Goal: Entertainment & Leisure: Consume media (video, audio)

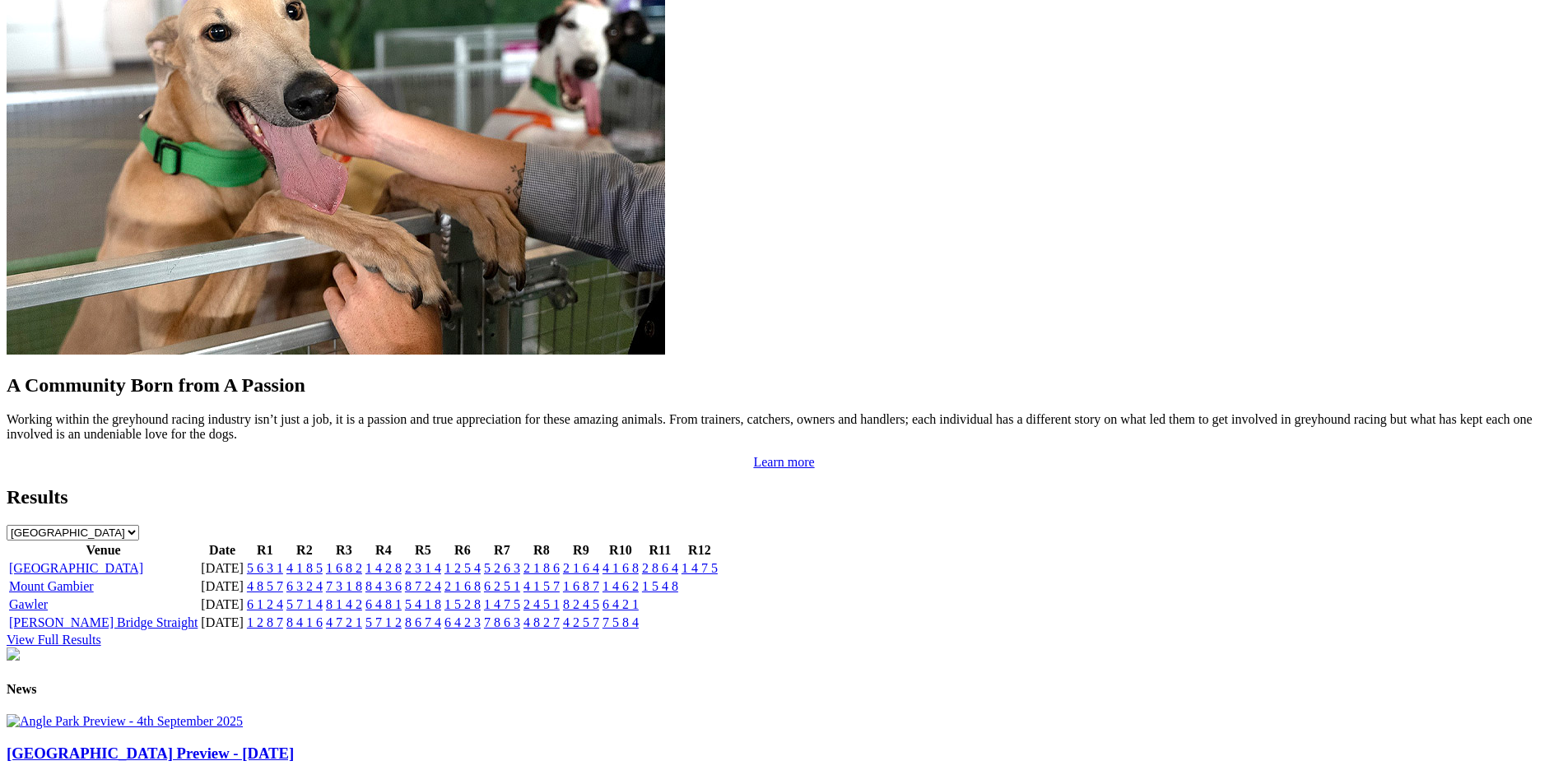
scroll to position [1399, 0]
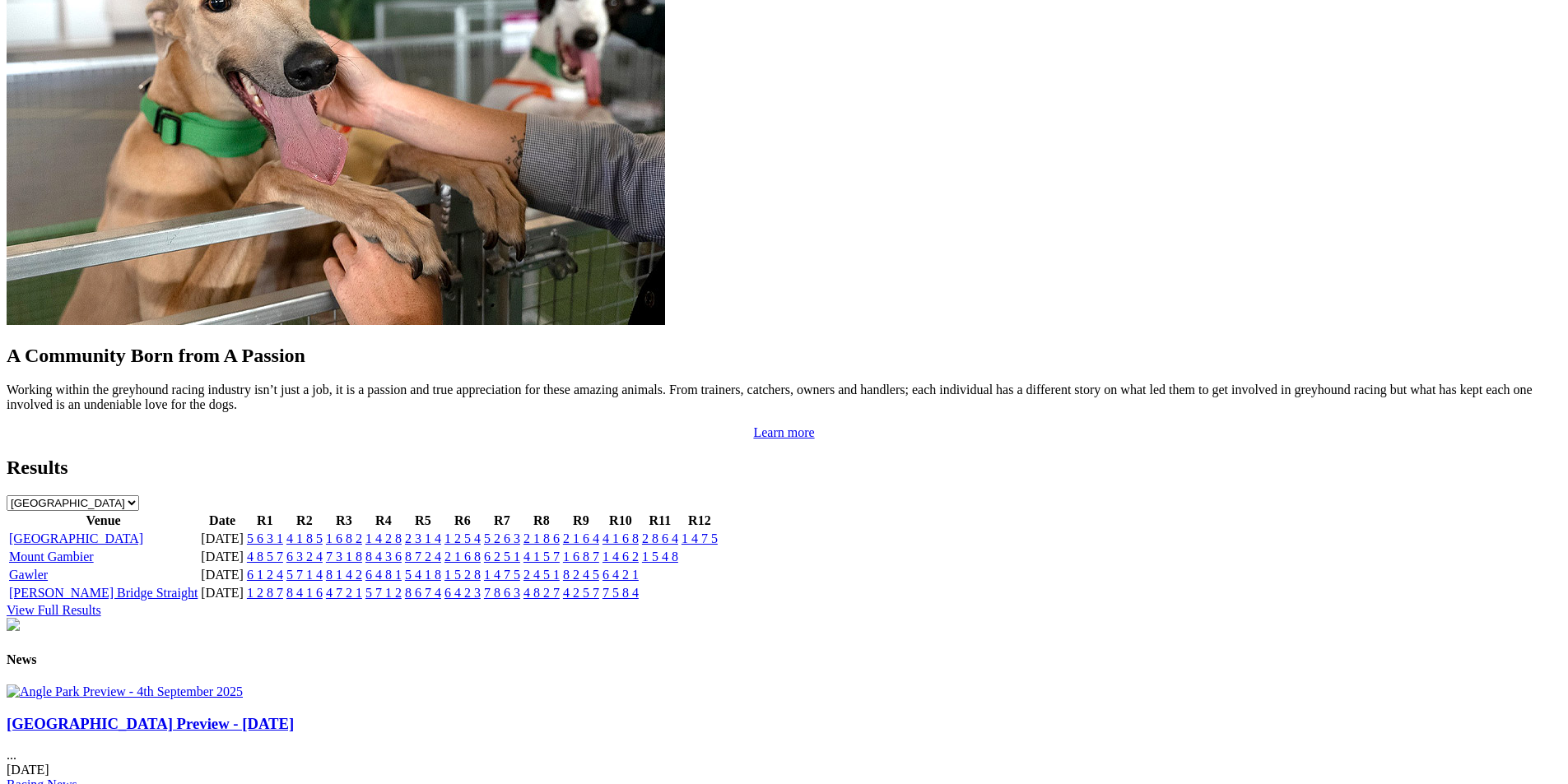
click at [139, 495] on select "South Australia New South Wales Northern Territory Queensland Tasmania Victoria…" at bounding box center [73, 502] width 133 height 16
select select "QLD"
click at [139, 495] on select "South Australia New South Wales Northern Territory Queensland Tasmania Victoria…" at bounding box center [73, 502] width 133 height 16
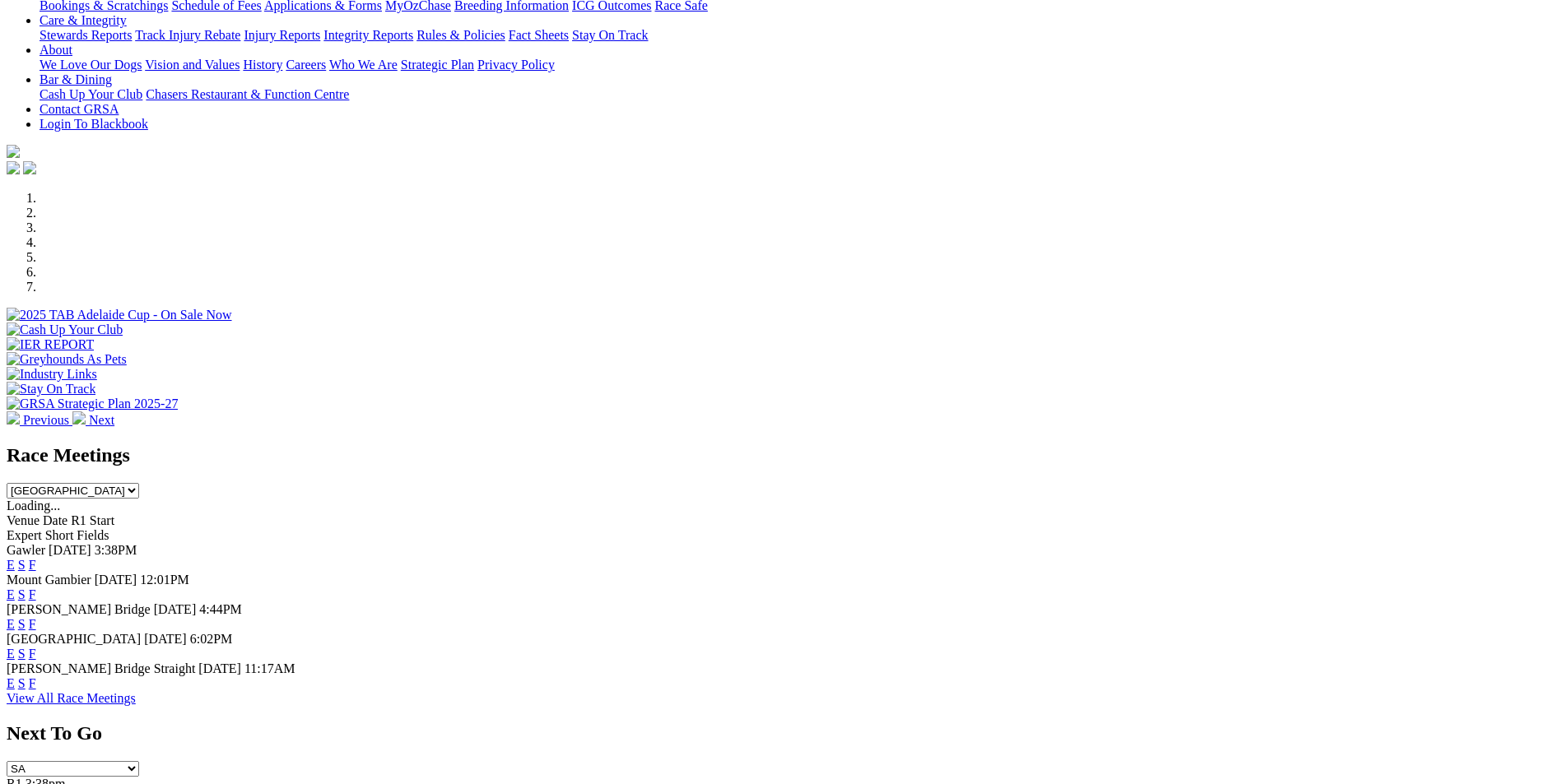
scroll to position [0, 0]
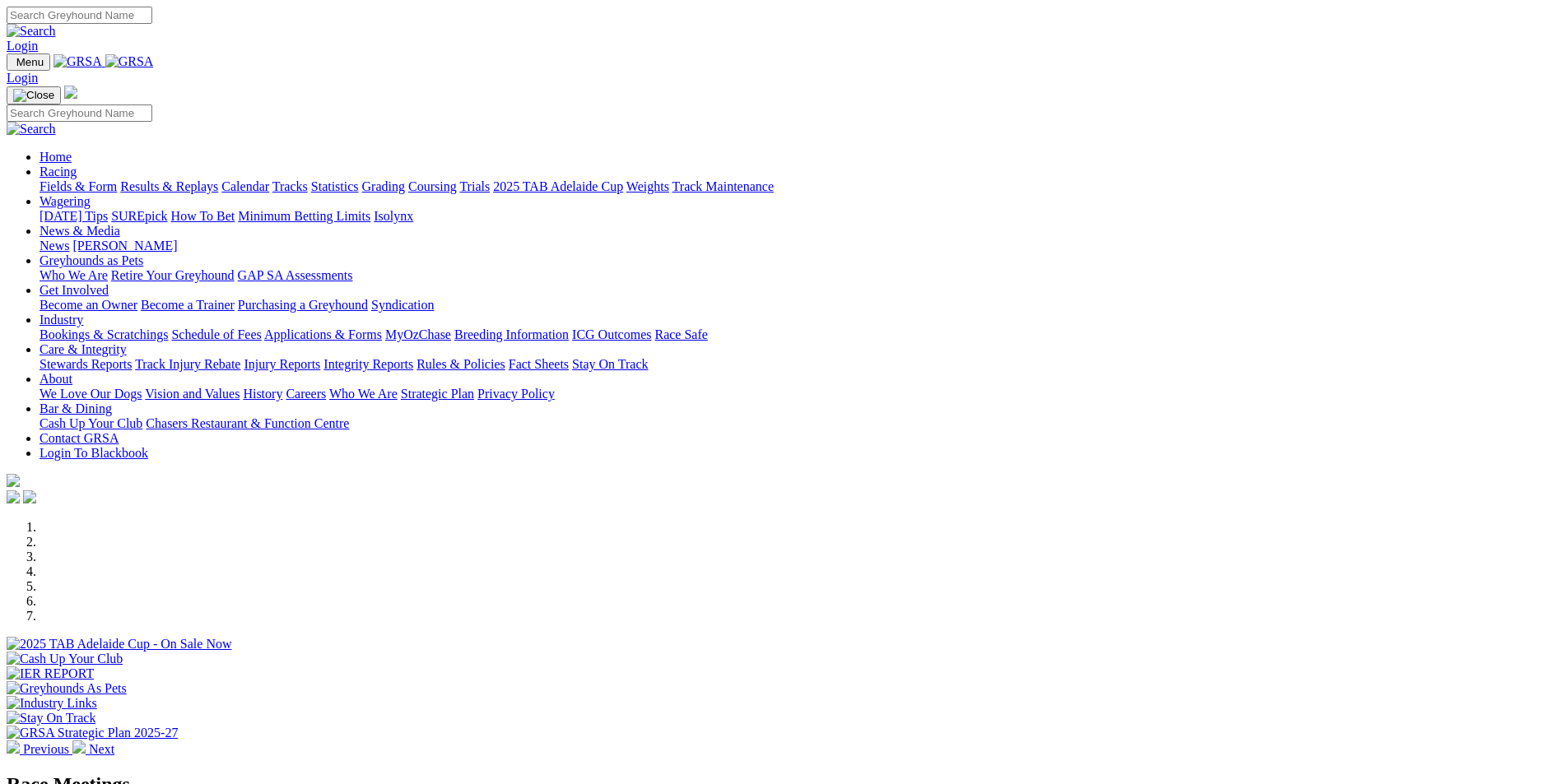
click at [76, 165] on link "Racing" at bounding box center [58, 171] width 37 height 14
click at [117, 179] on link "Fields & Form" at bounding box center [78, 186] width 77 height 14
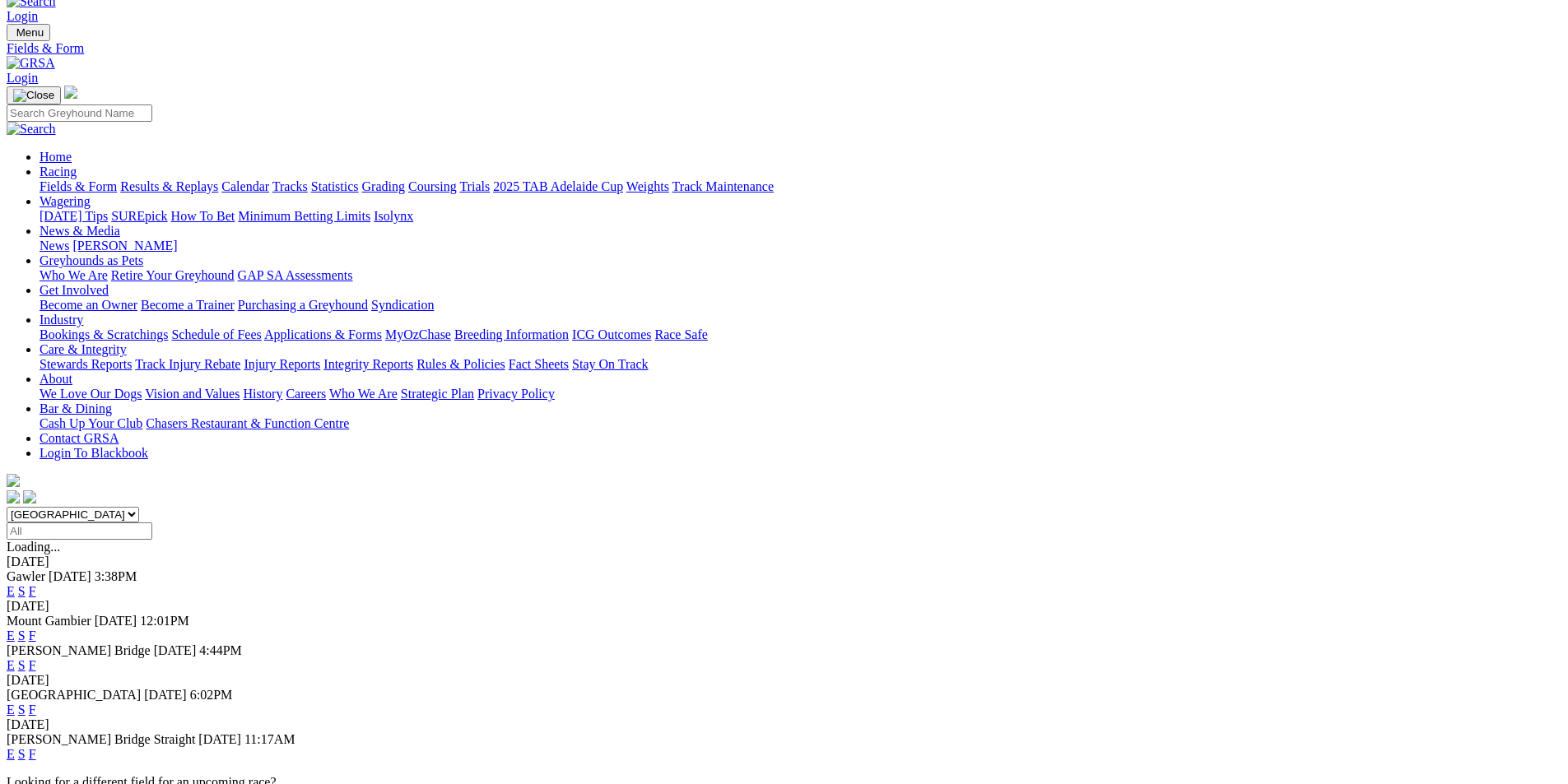
scroll to position [82, 0]
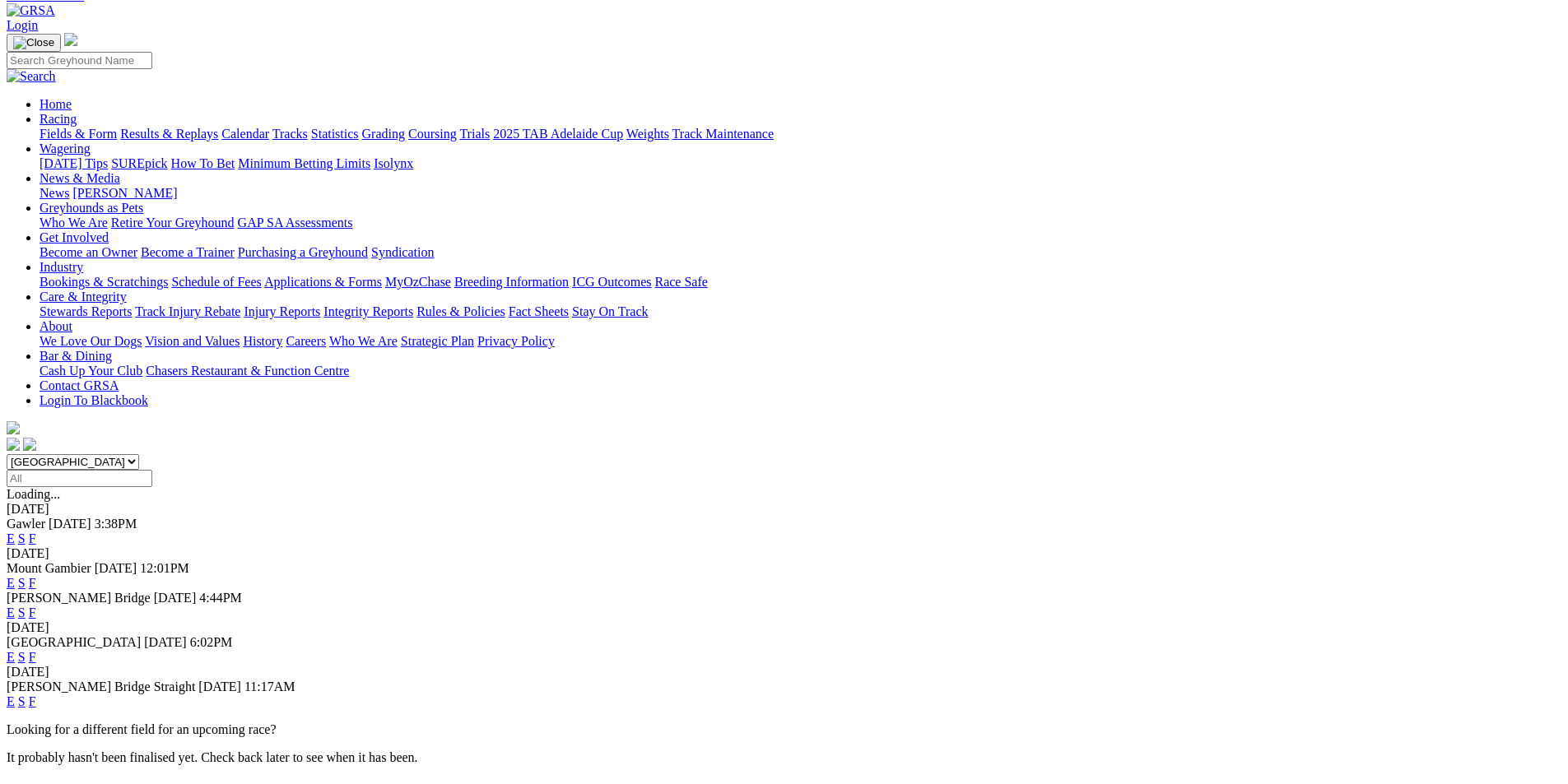
click at [139, 455] on select "South Australia New South Wales Northern Territory Queensland Tasmania Victoria…" at bounding box center [73, 462] width 133 height 16
select select "QLD"
click at [139, 455] on select "South Australia New South Wales Northern Territory Queensland Tasmania Victoria…" at bounding box center [73, 462] width 133 height 16
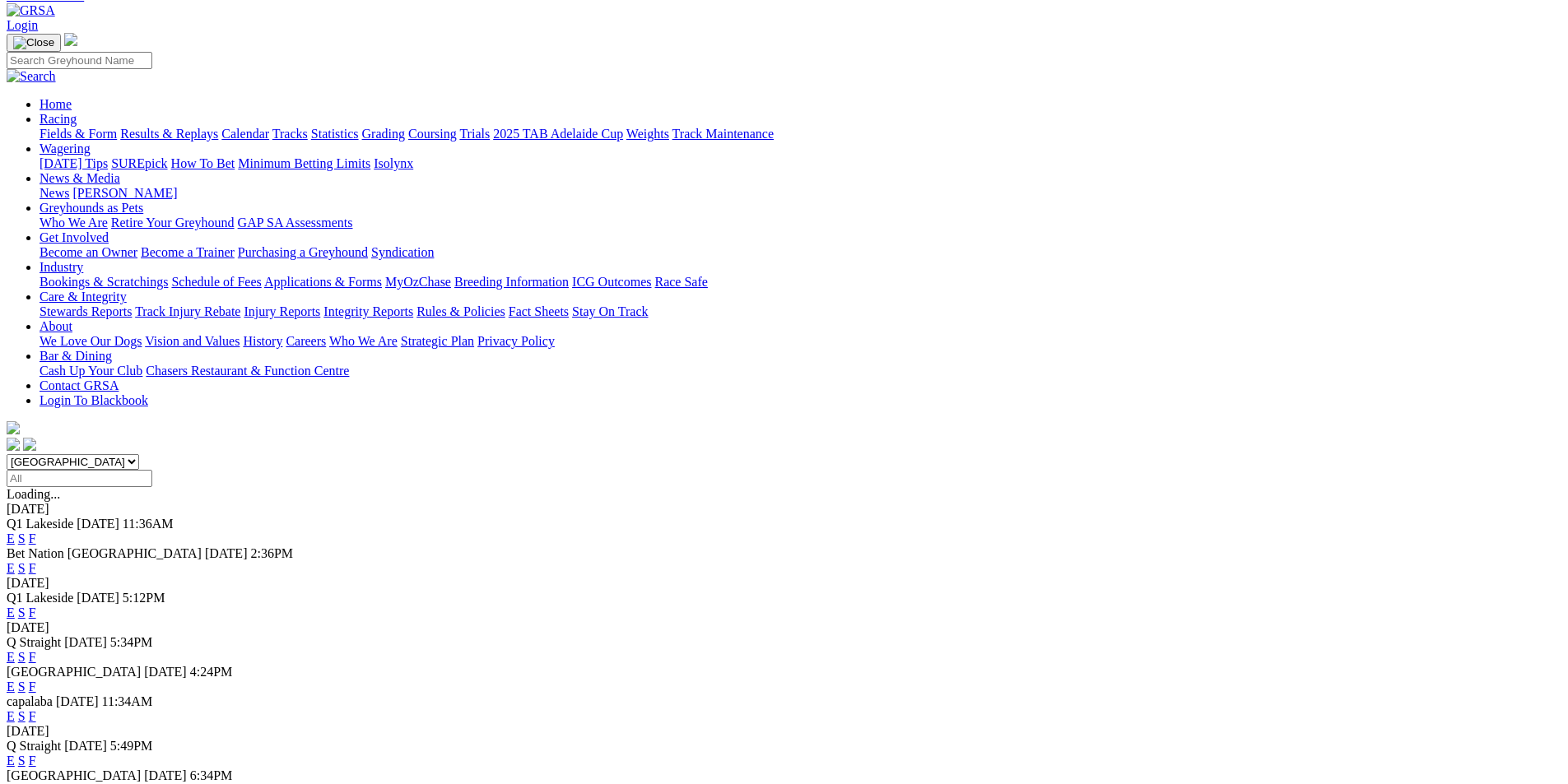
click at [36, 532] on link "F" at bounding box center [32, 538] width 7 height 14
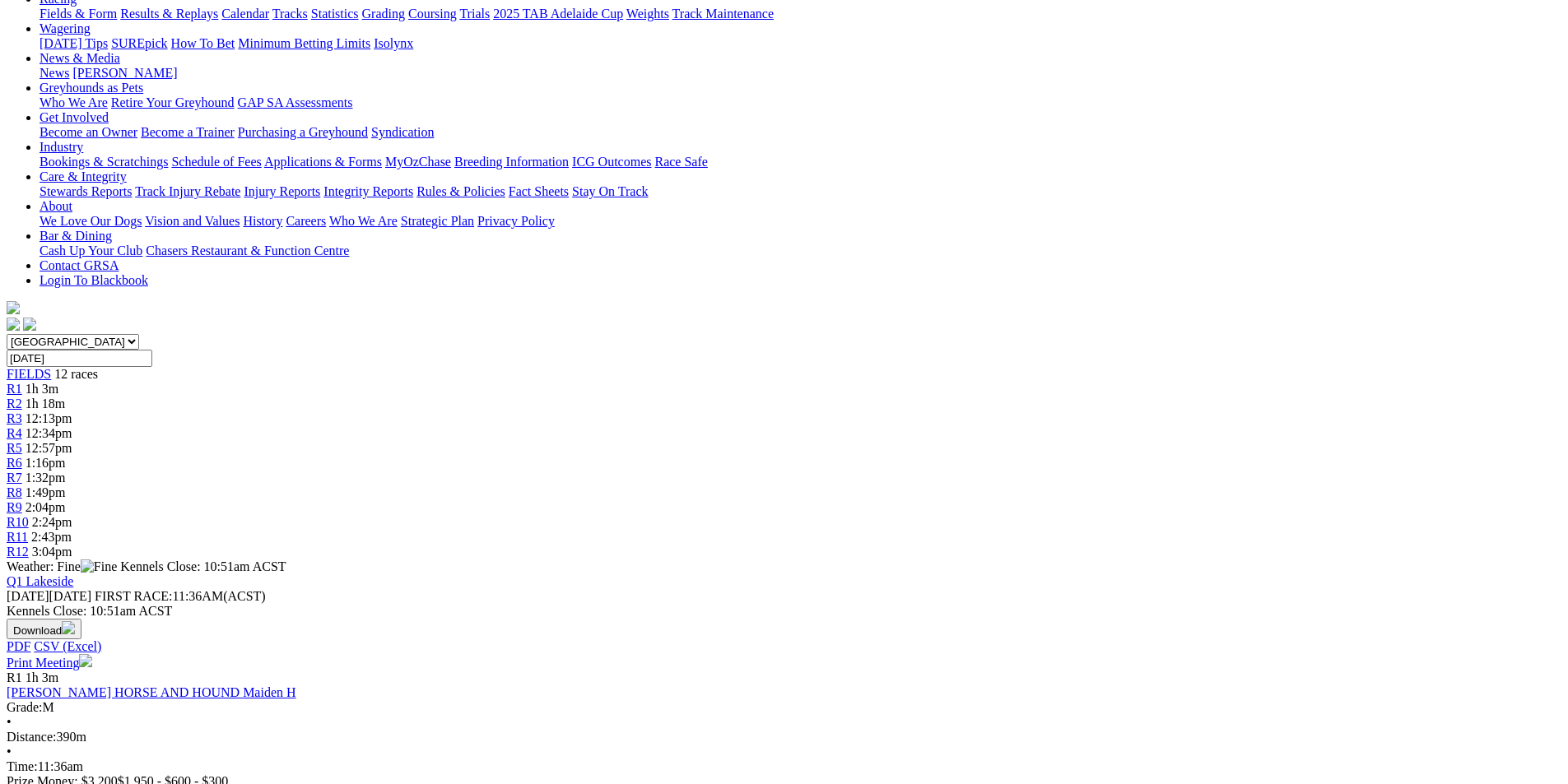
scroll to position [165, 0]
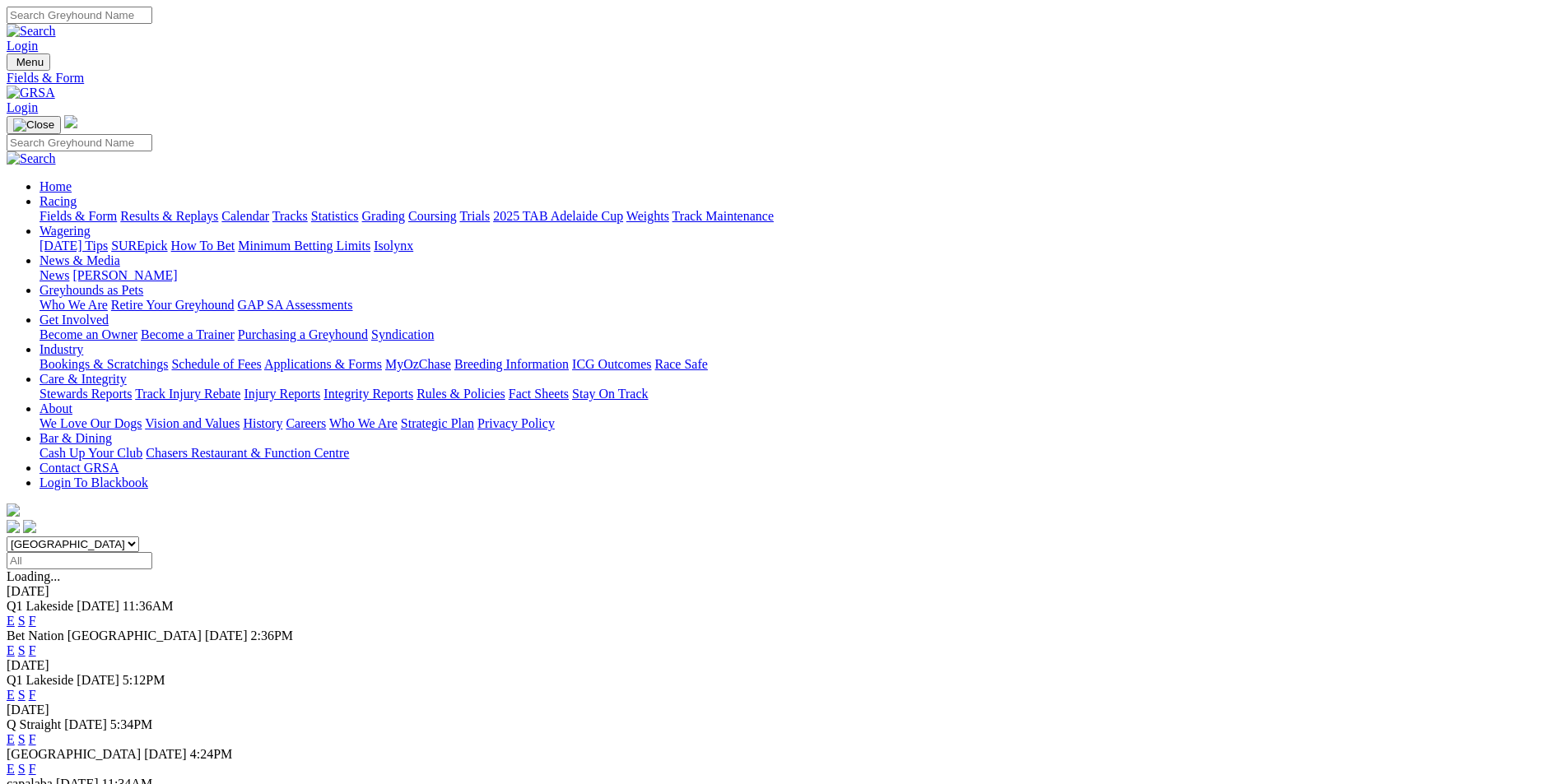
scroll to position [40, 0]
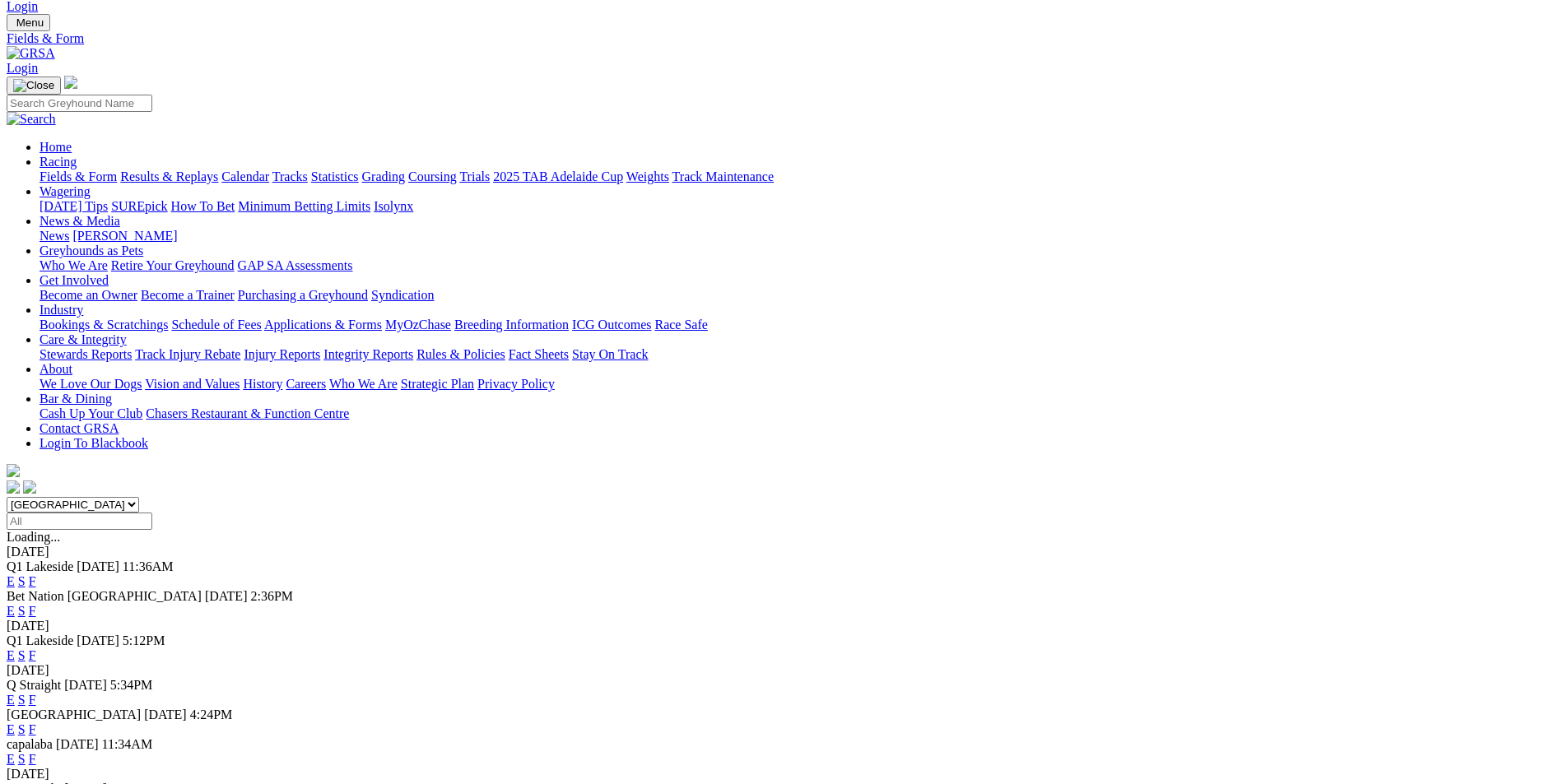
click at [15, 574] on link "E" at bounding box center [10, 581] width 8 height 14
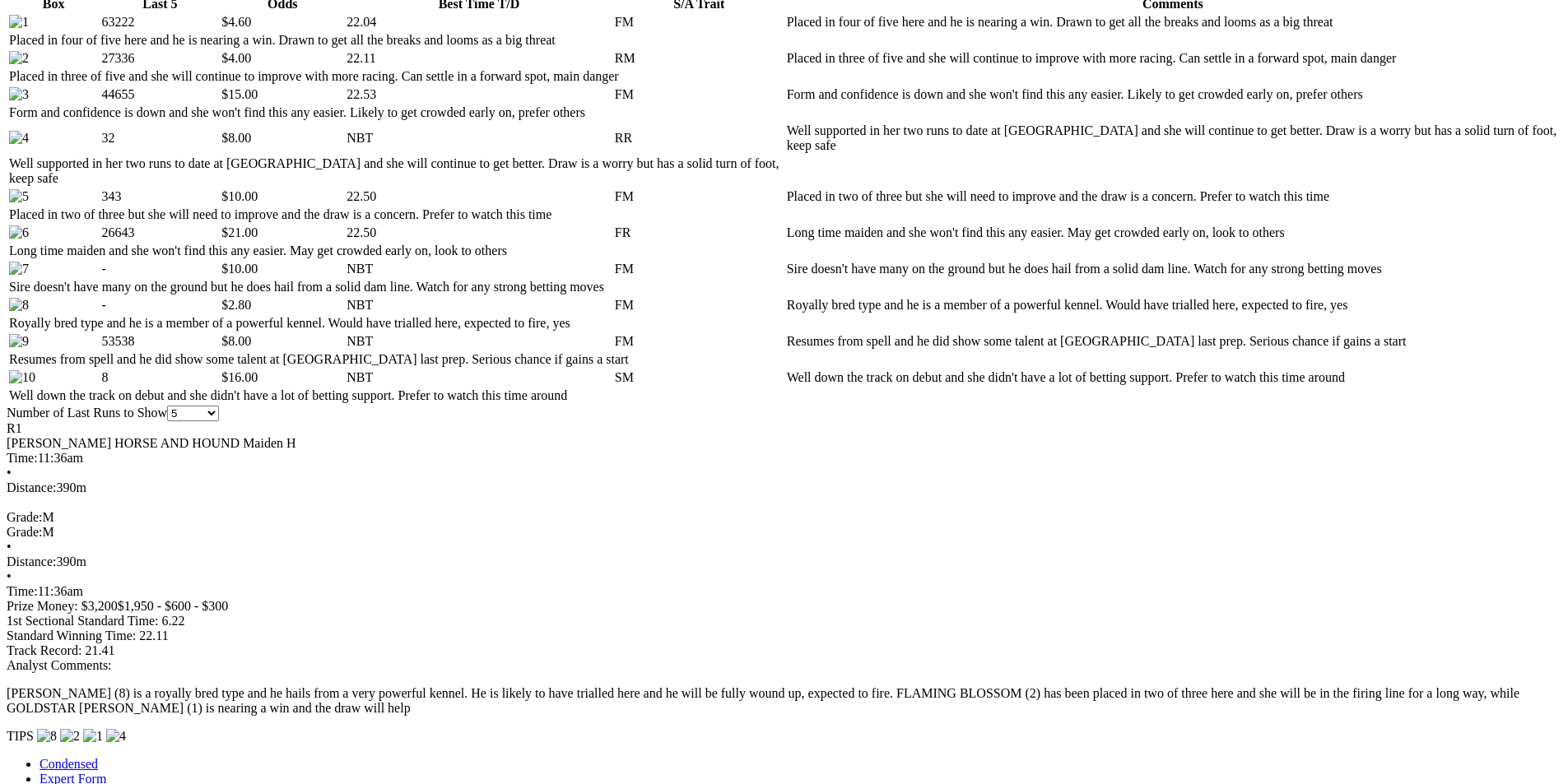
scroll to position [905, 0]
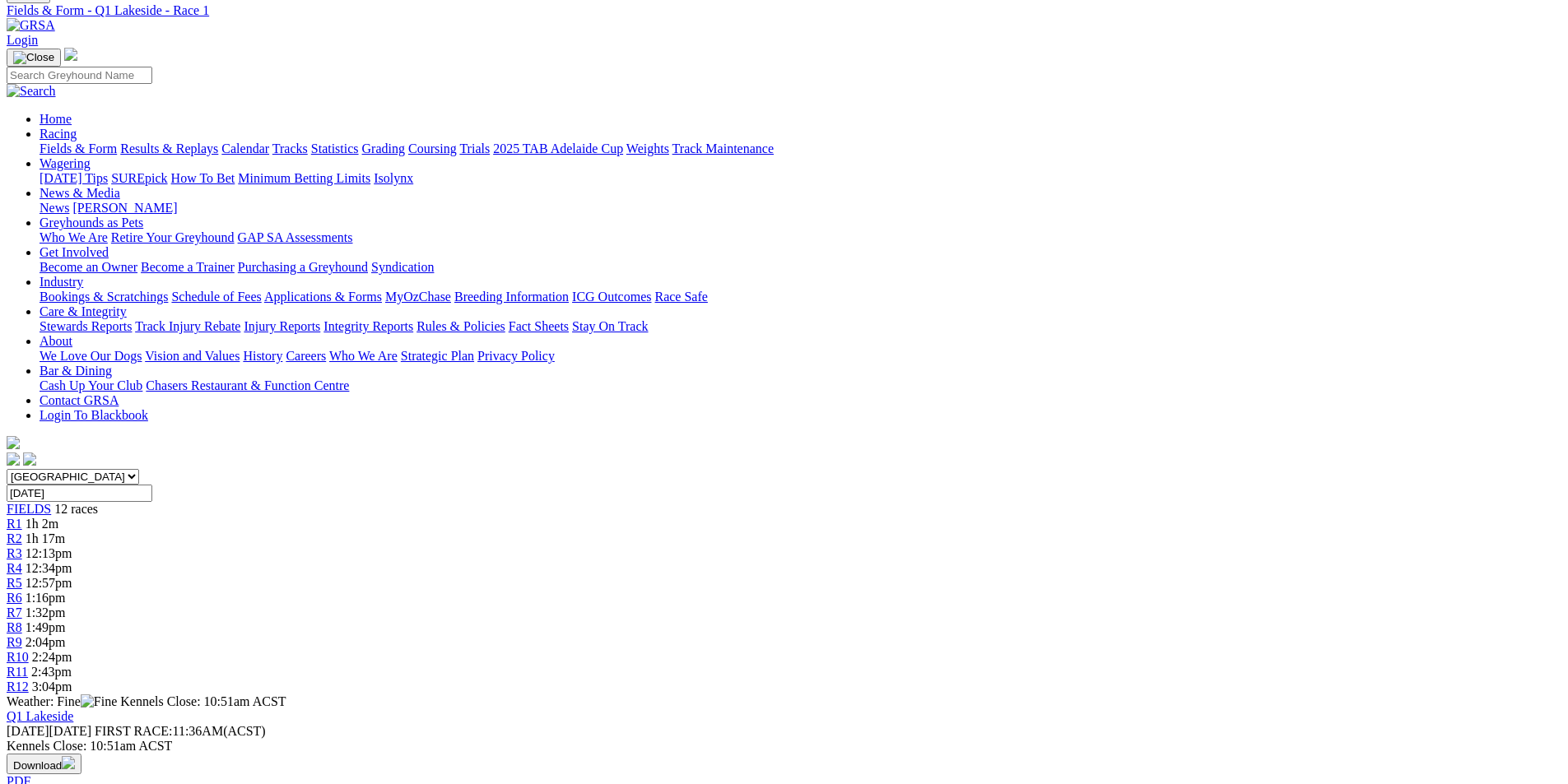
scroll to position [0, 0]
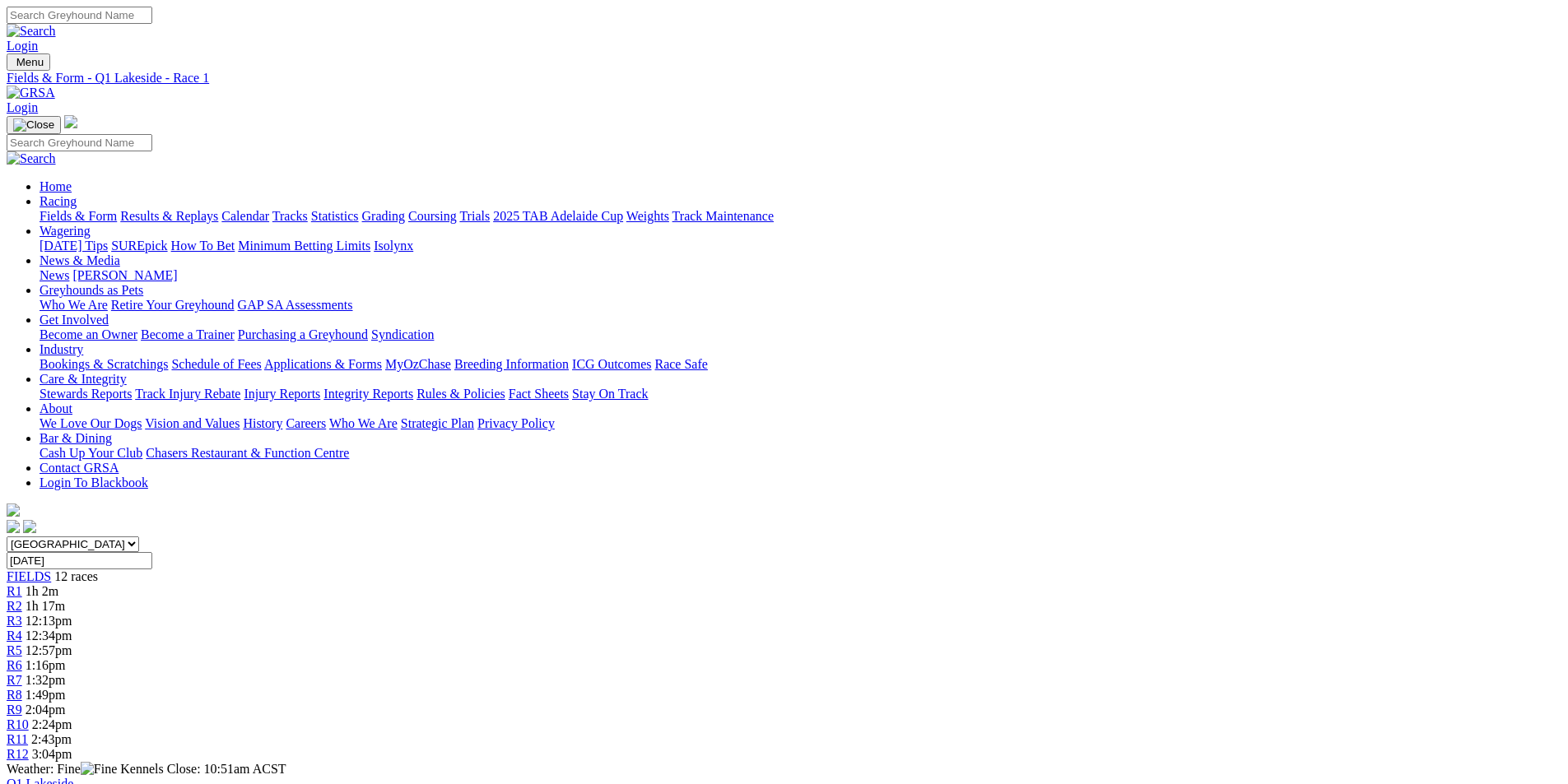
click at [22, 599] on link "R2" at bounding box center [14, 605] width 16 height 14
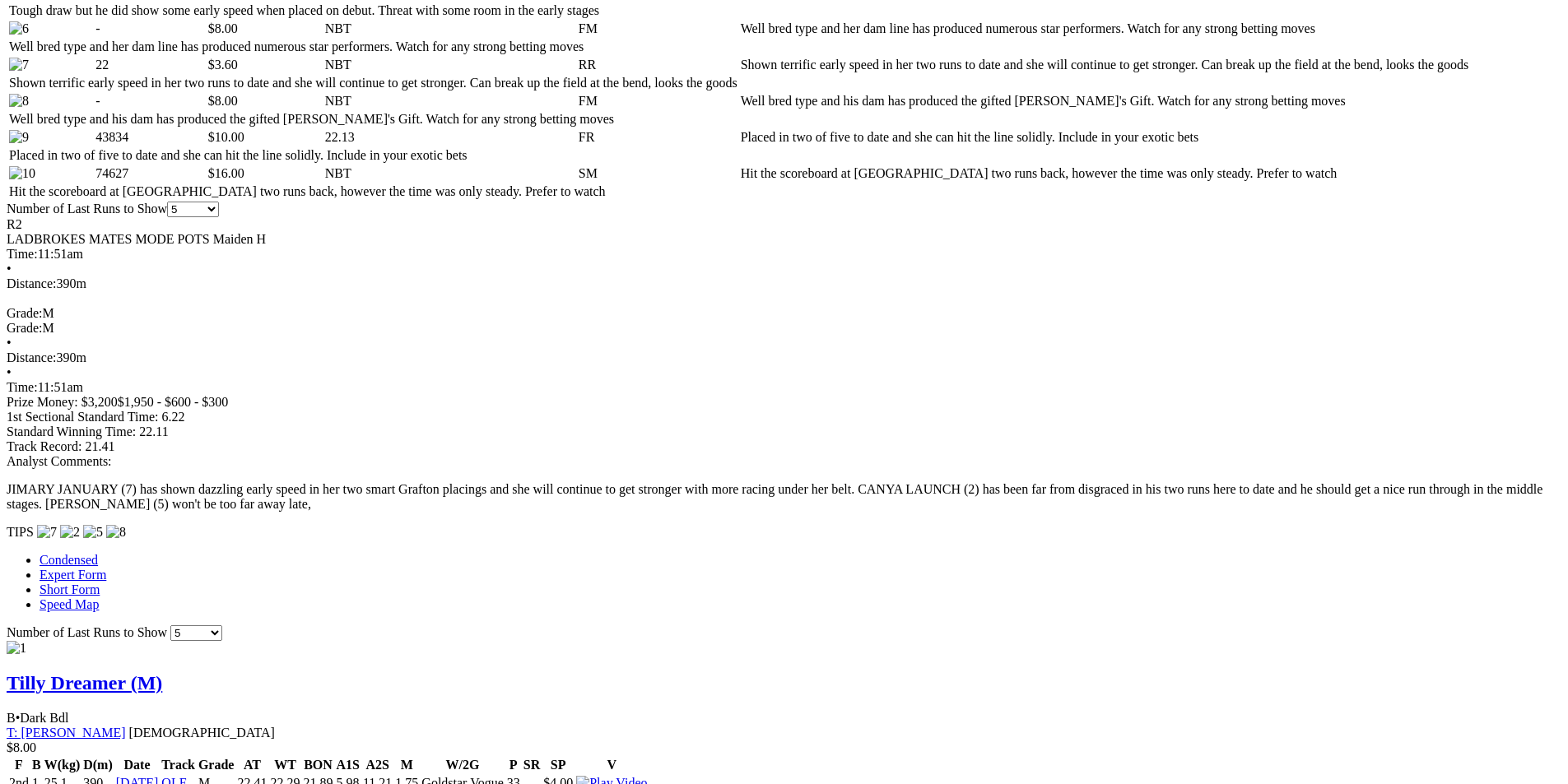
scroll to position [823, 0]
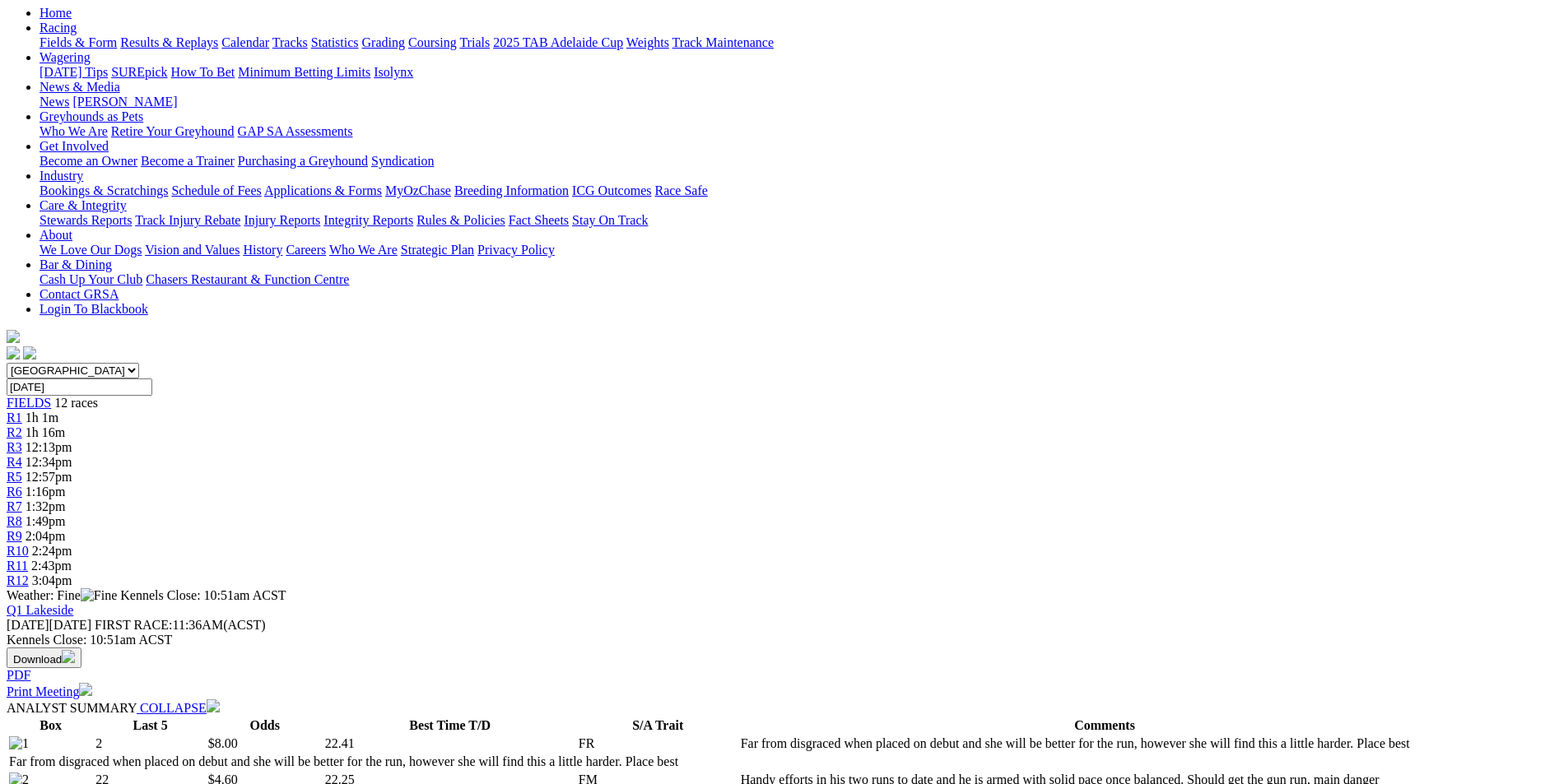
scroll to position [0, 0]
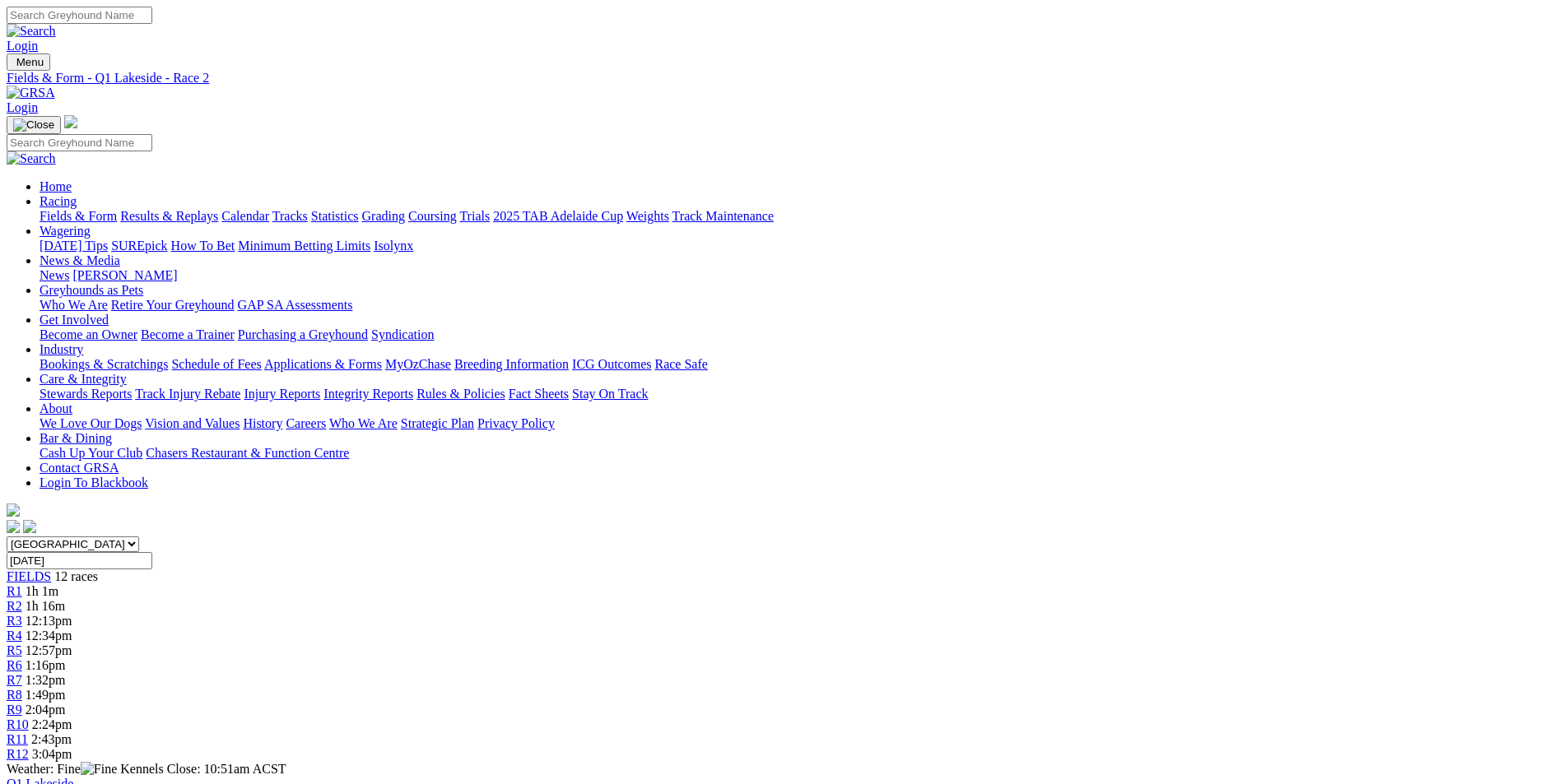
click at [22, 614] on link "R3" at bounding box center [14, 620] width 16 height 14
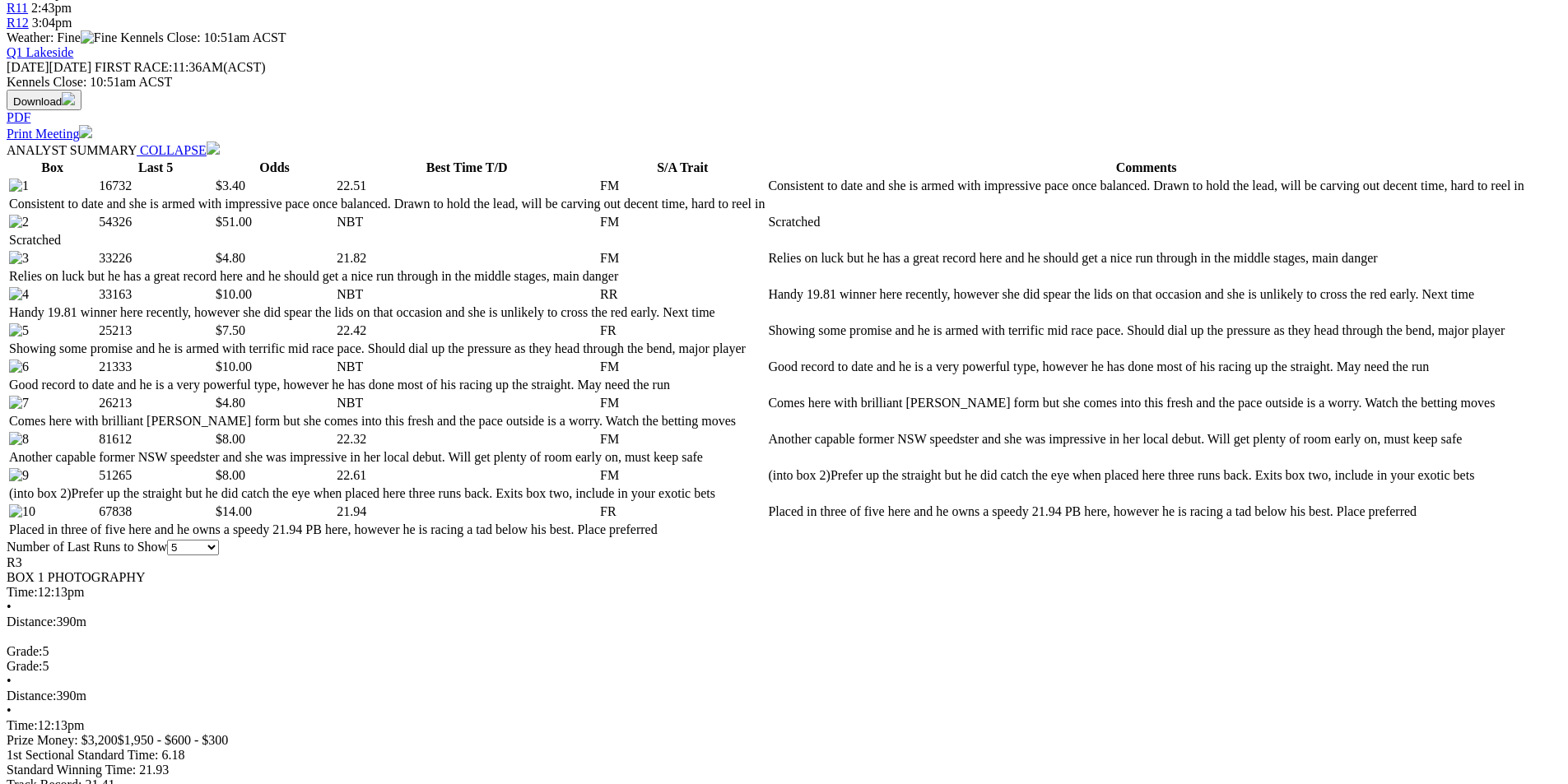
scroll to position [741, 0]
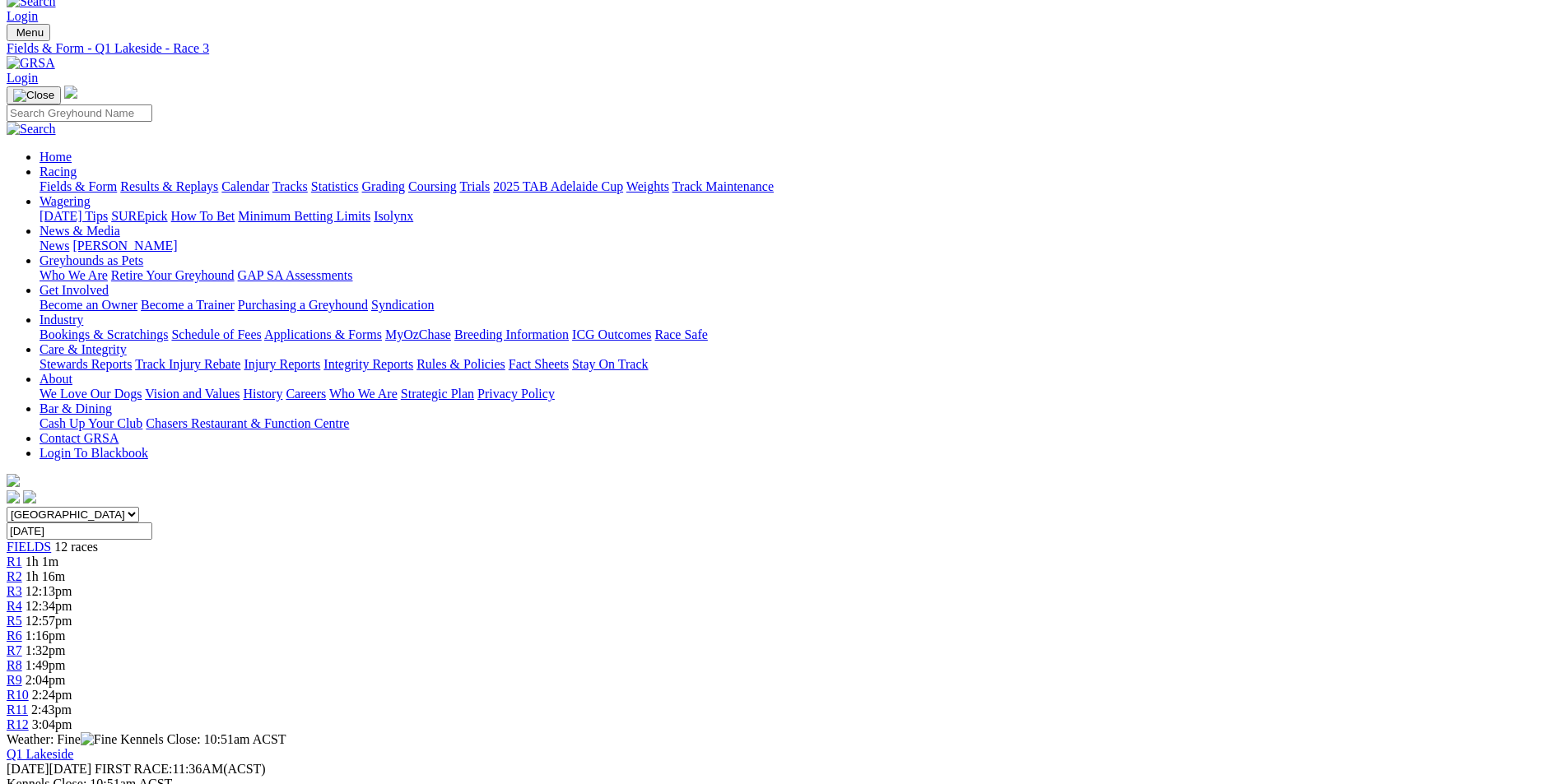
scroll to position [0, 0]
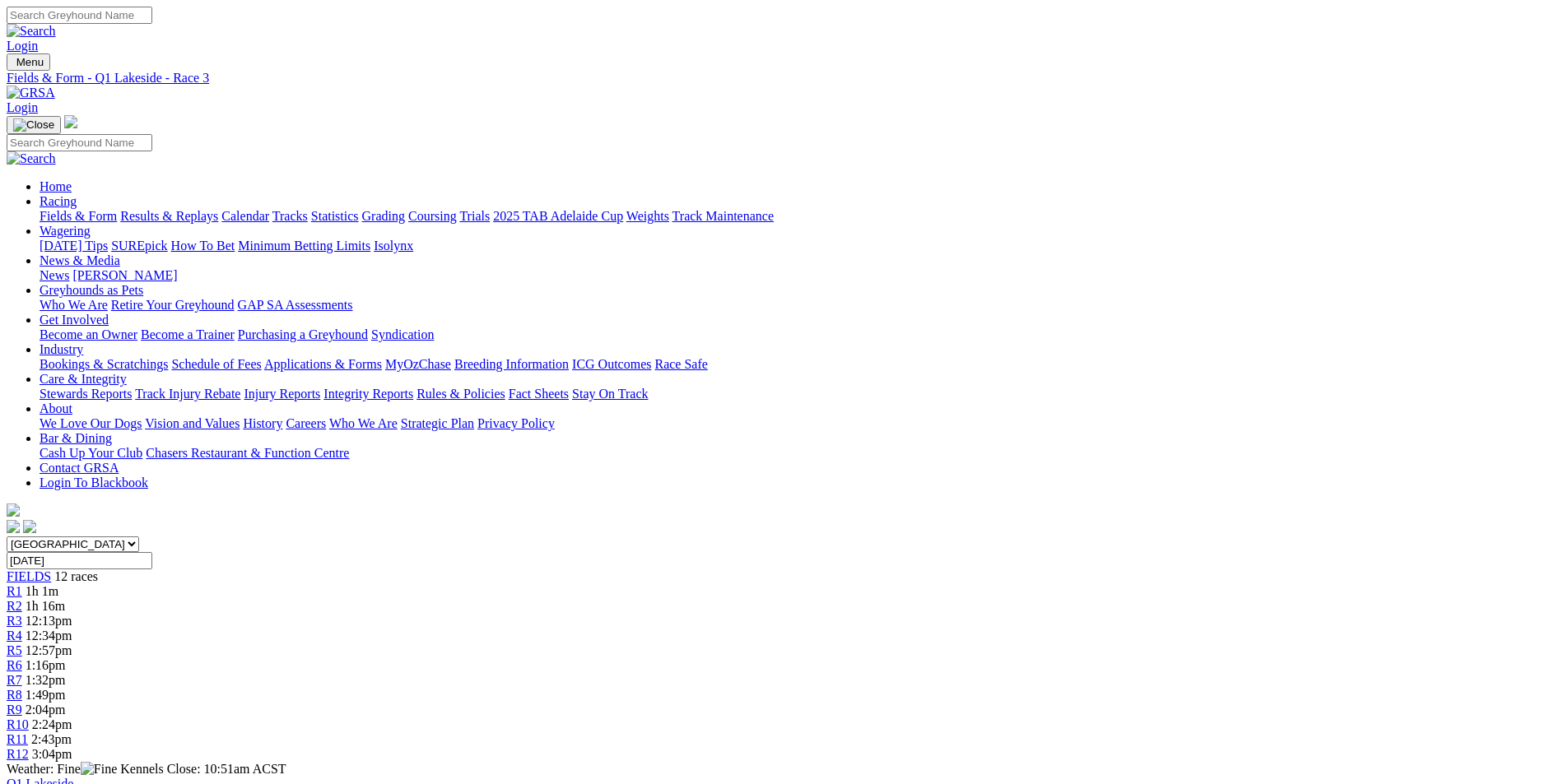
click at [22, 628] on link "R4" at bounding box center [14, 635] width 16 height 14
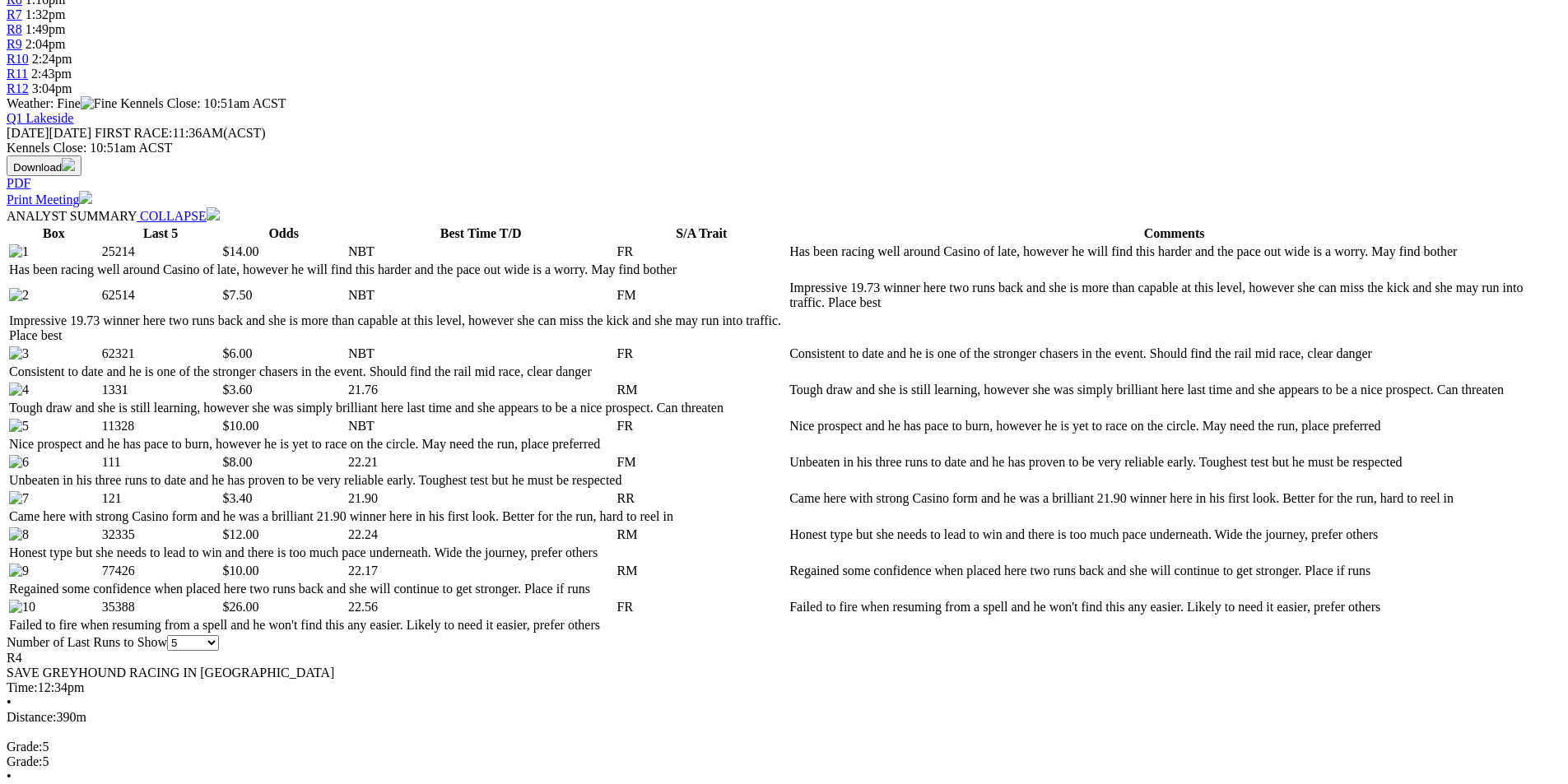
scroll to position [823, 0]
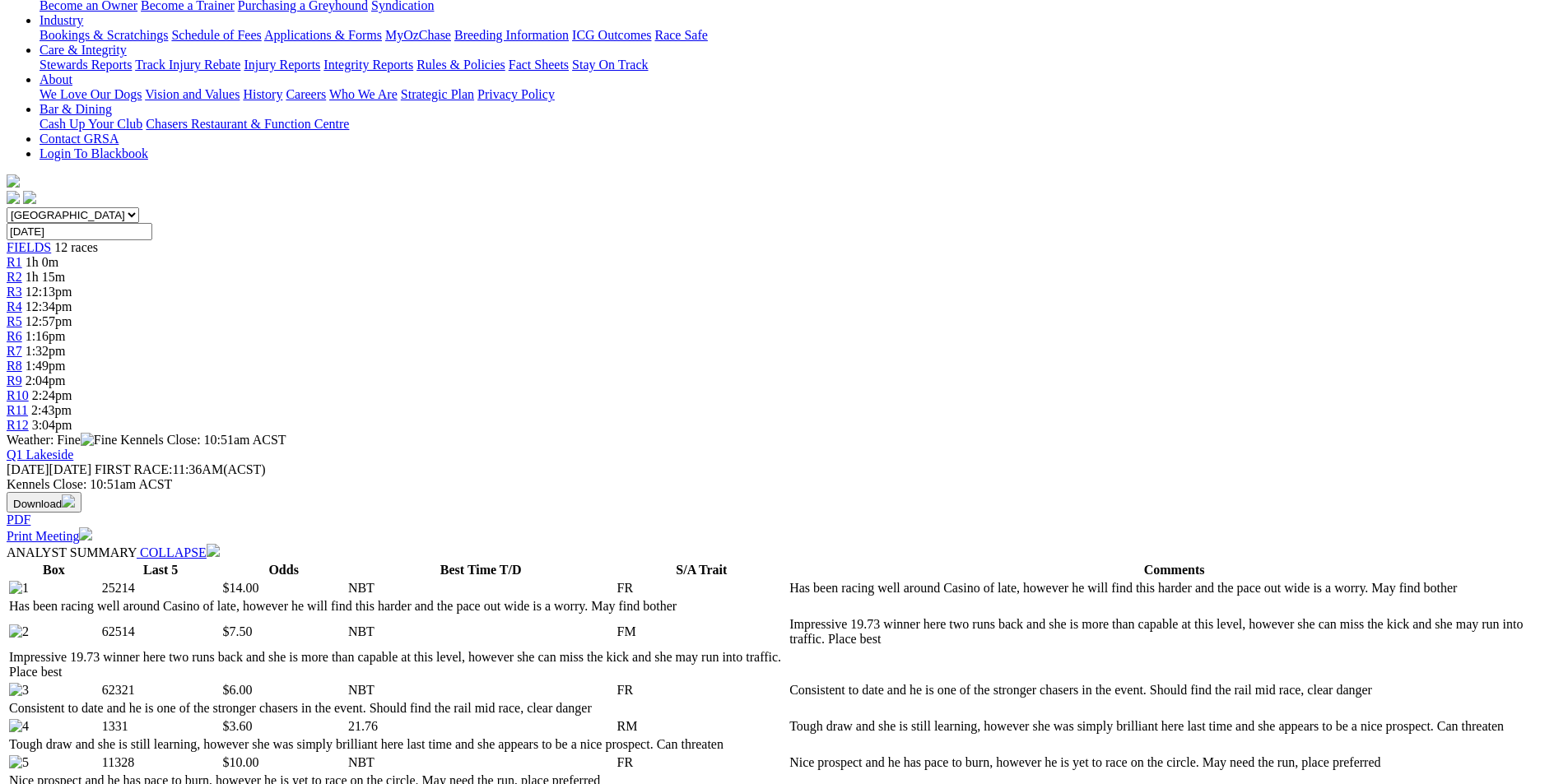
scroll to position [0, 0]
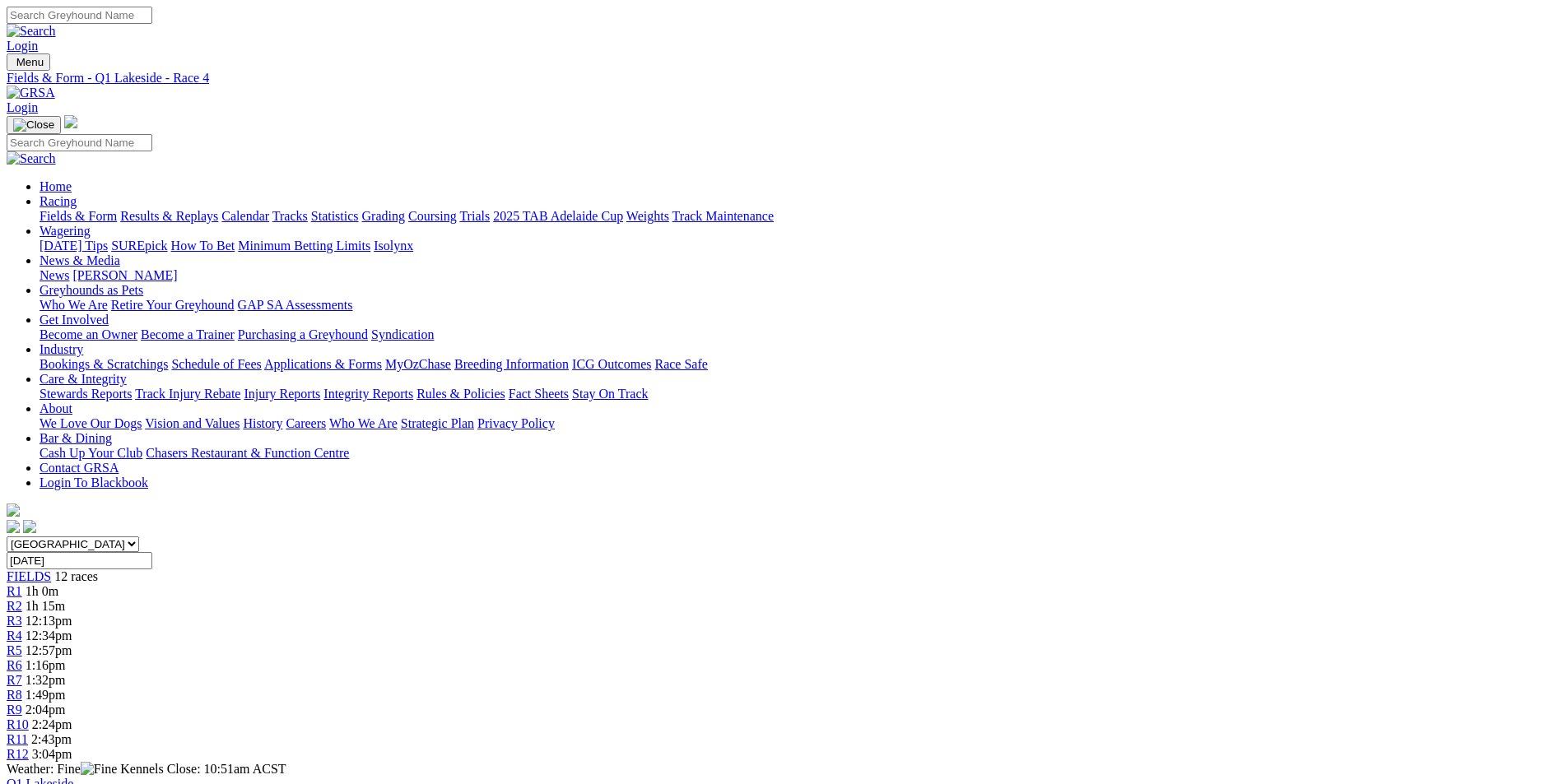
click at [22, 643] on span "R5" at bounding box center [14, 650] width 16 height 14
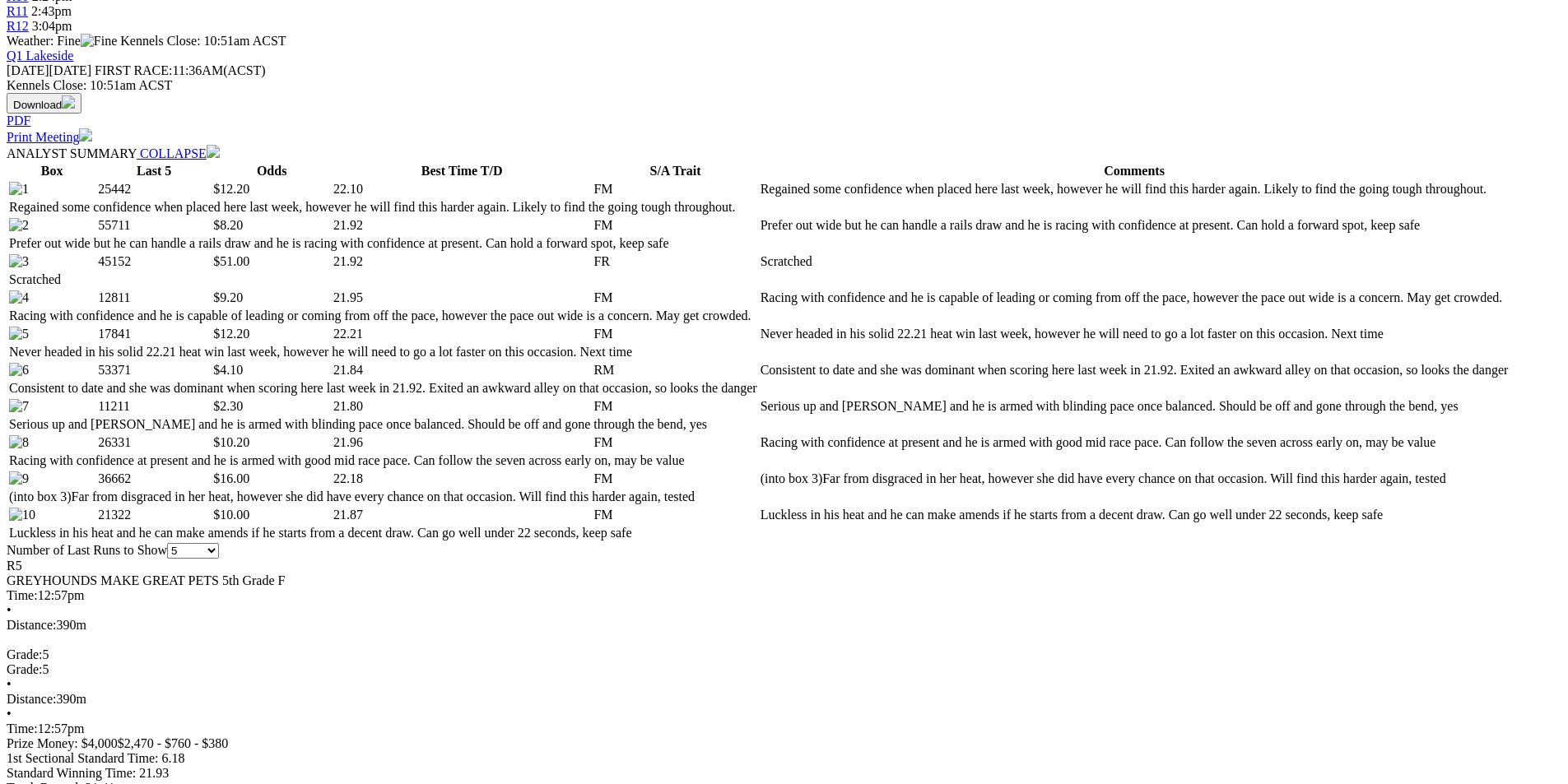
scroll to position [741, 0]
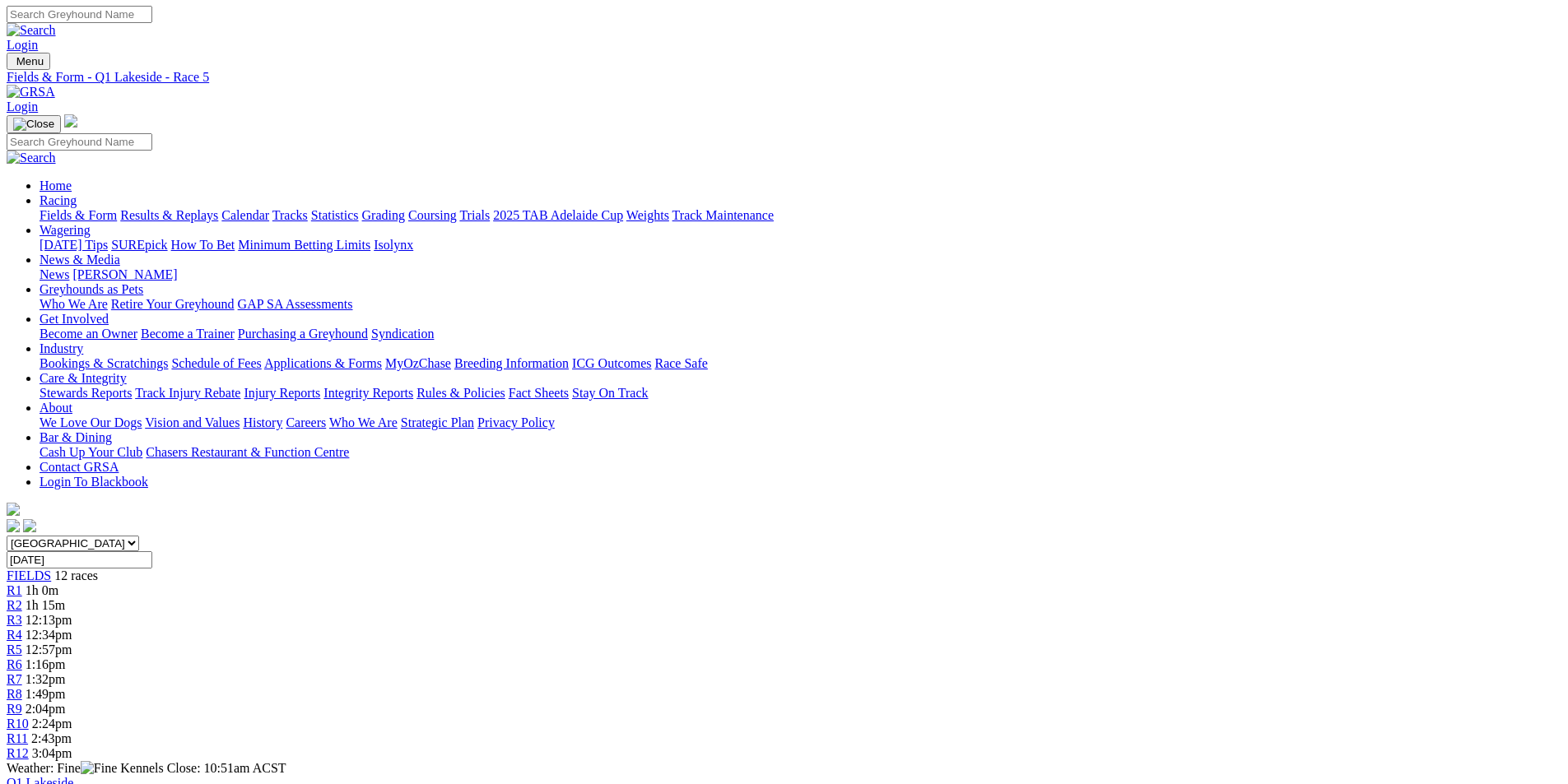
scroll to position [0, 0]
click at [22, 659] on span "R6" at bounding box center [14, 665] width 16 height 14
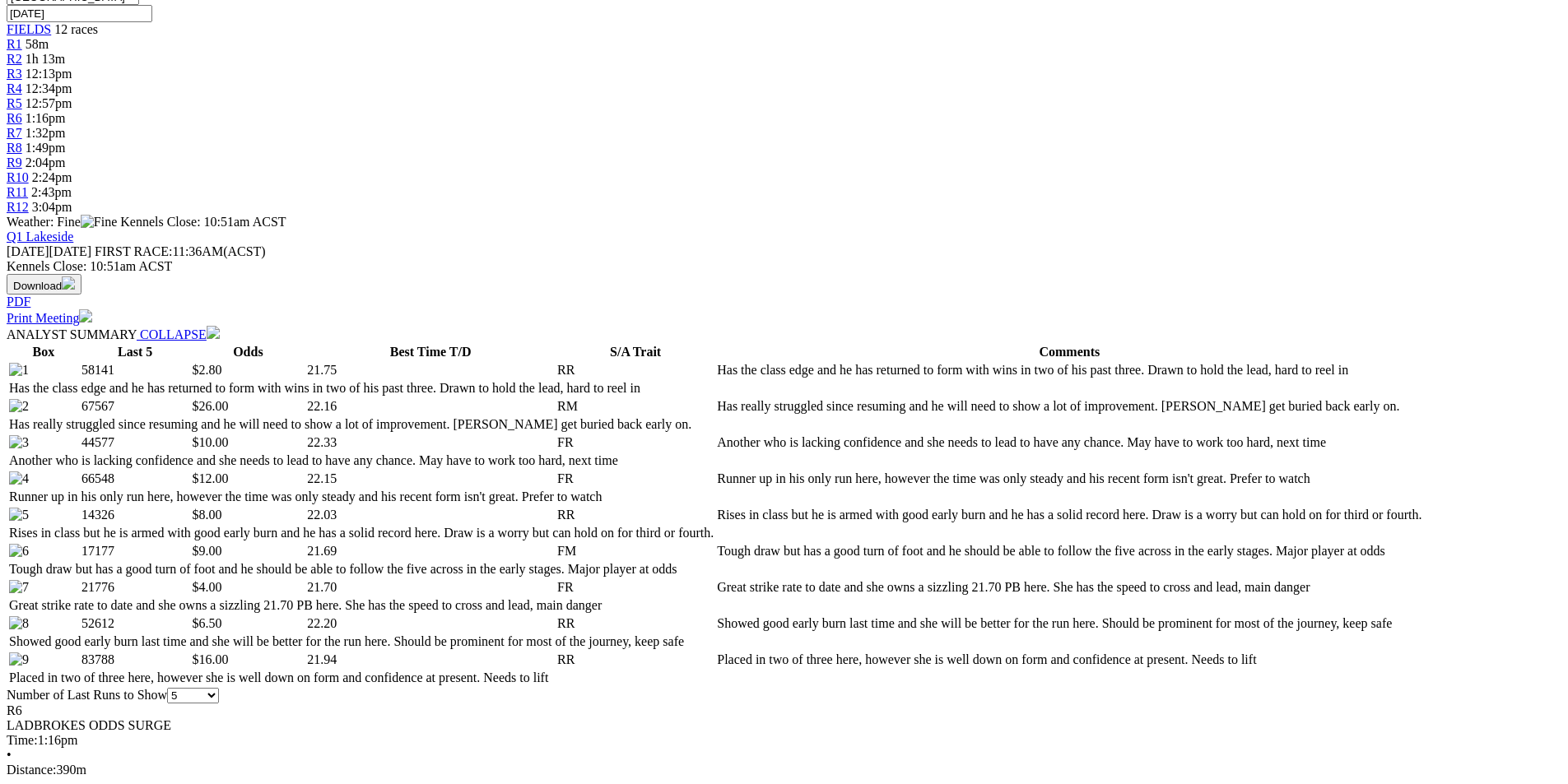
scroll to position [576, 0]
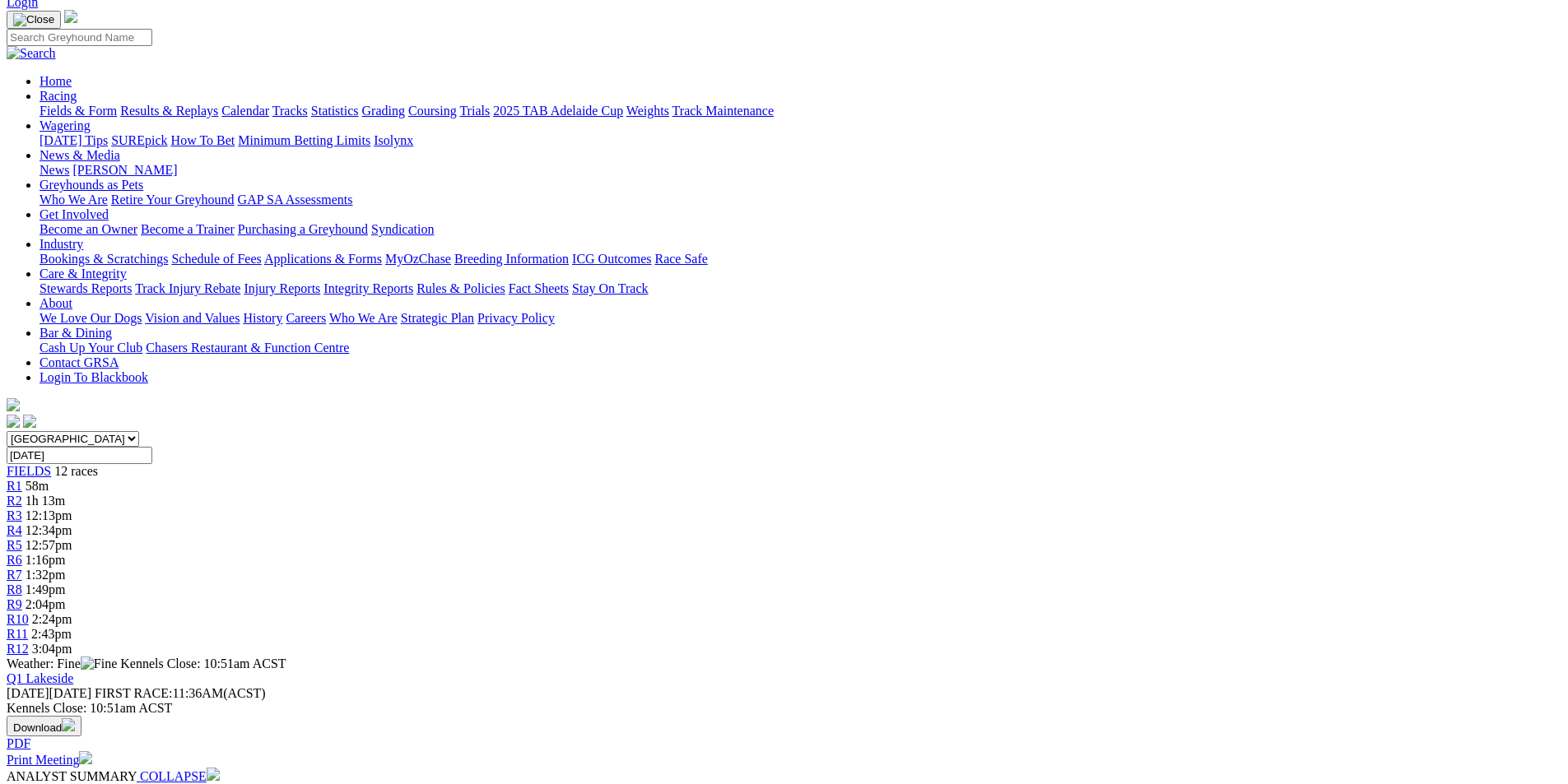
scroll to position [0, 0]
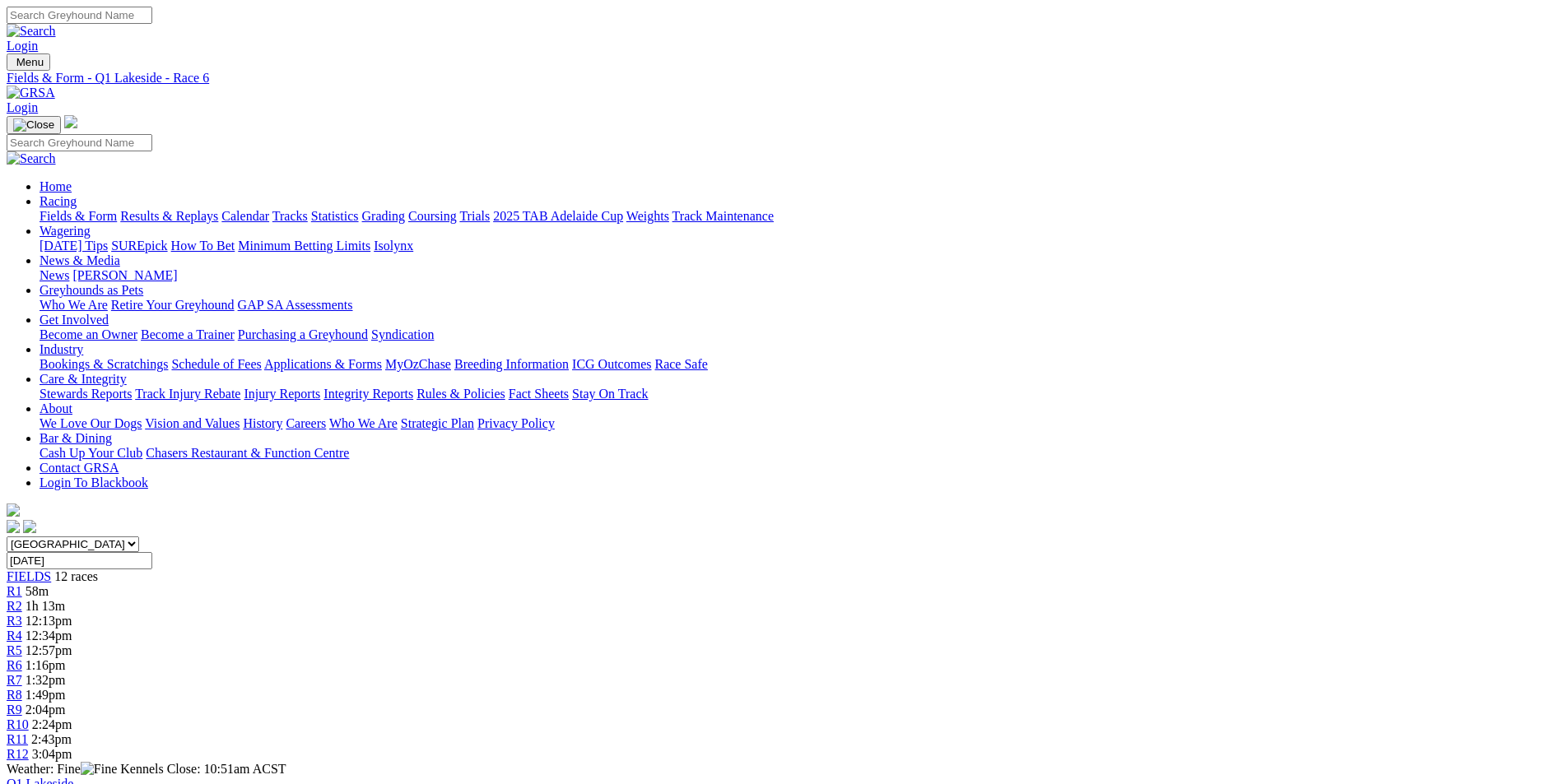
click at [22, 674] on span "R7" at bounding box center [14, 680] width 16 height 14
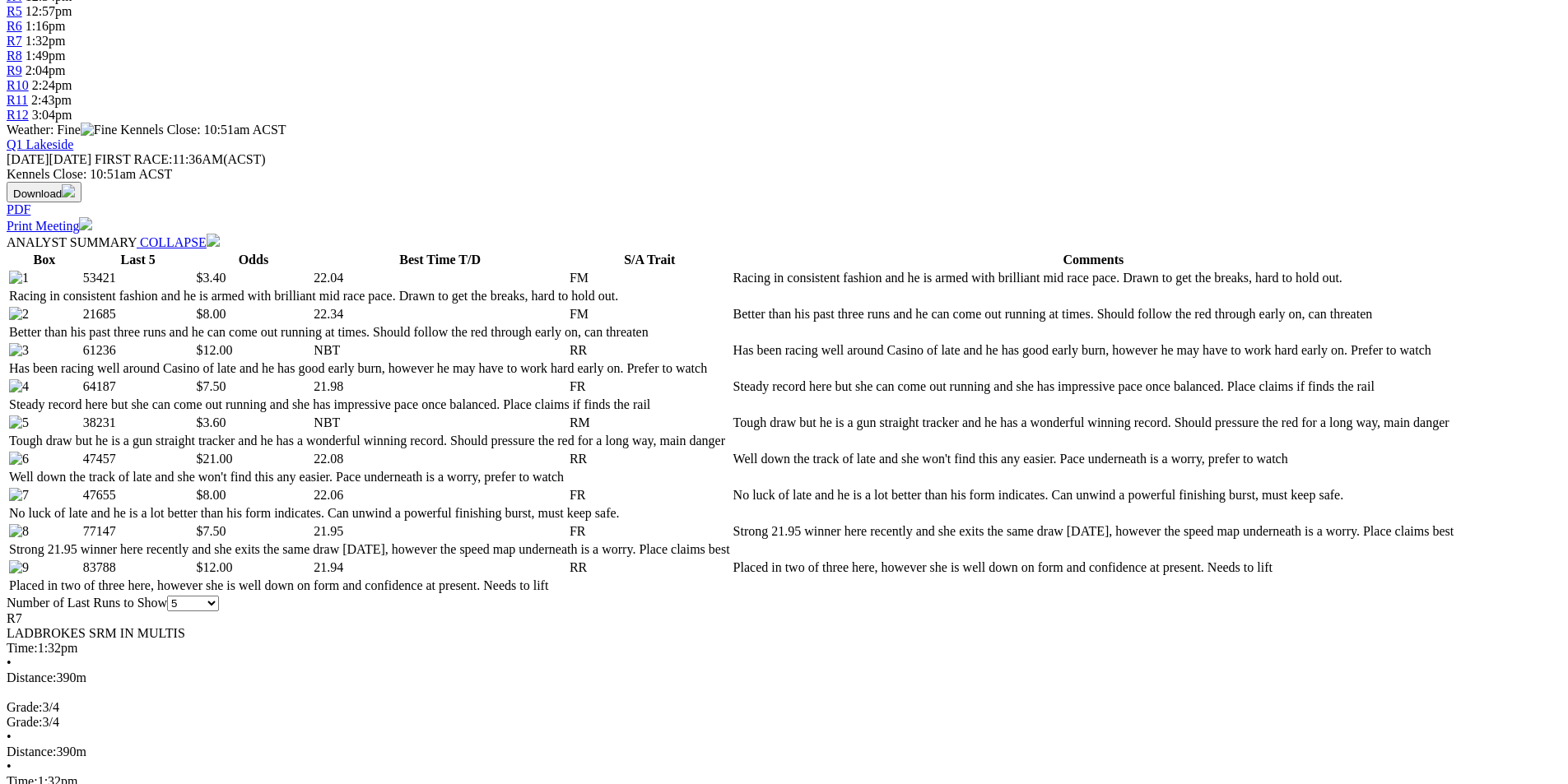
scroll to position [659, 0]
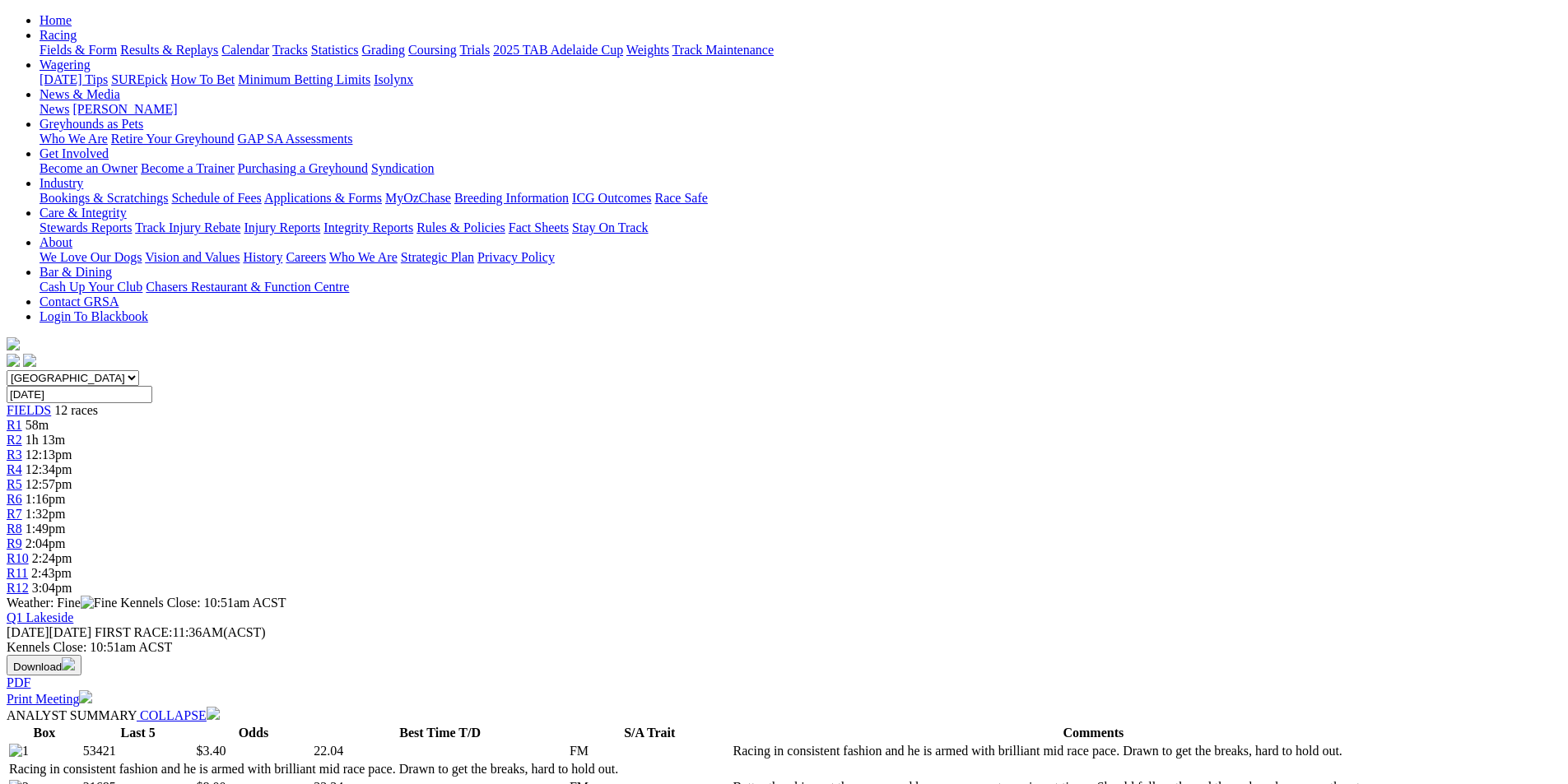
scroll to position [165, 0]
click at [22, 524] on span "R8" at bounding box center [14, 530] width 16 height 14
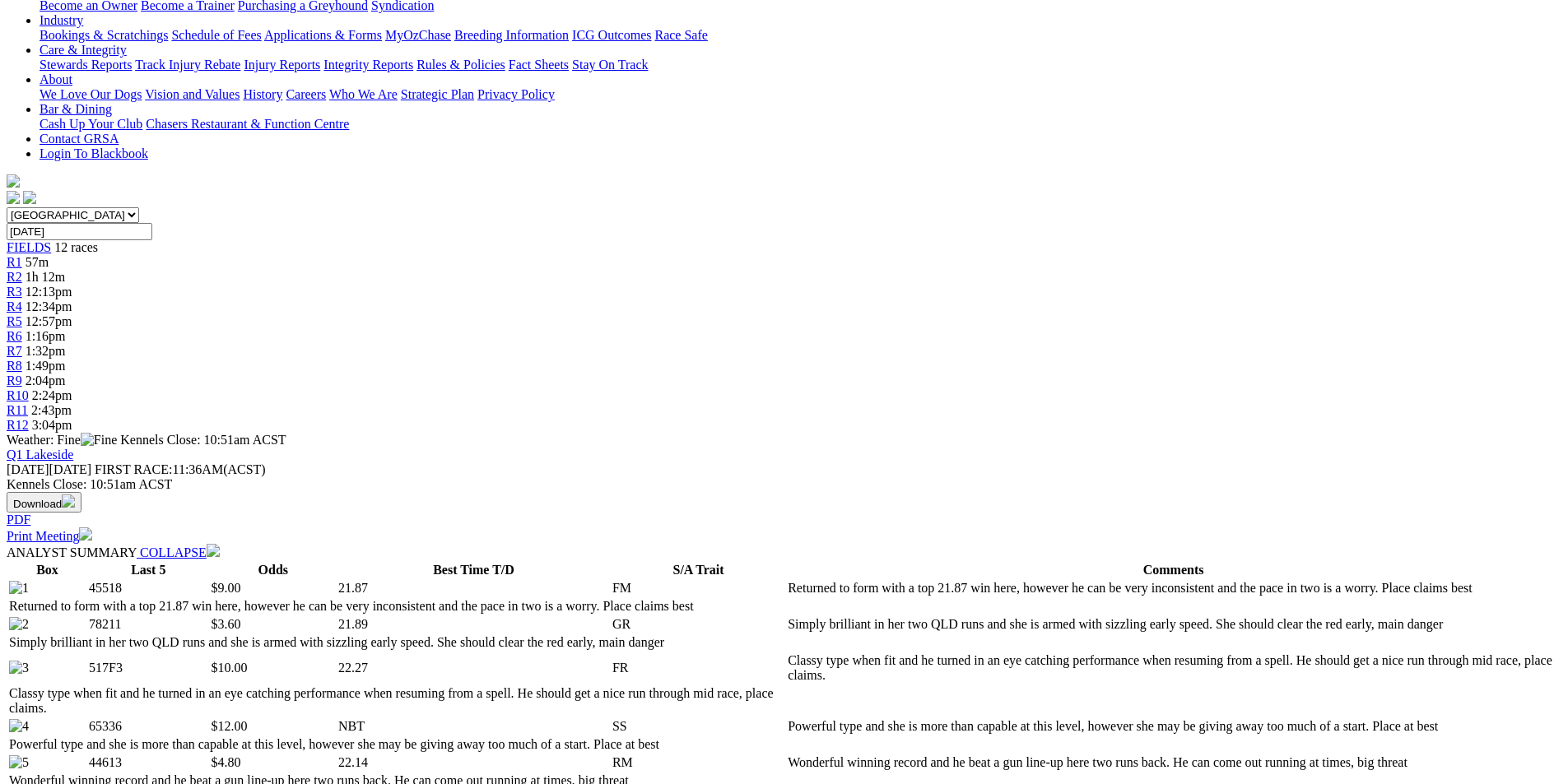
scroll to position [411, 0]
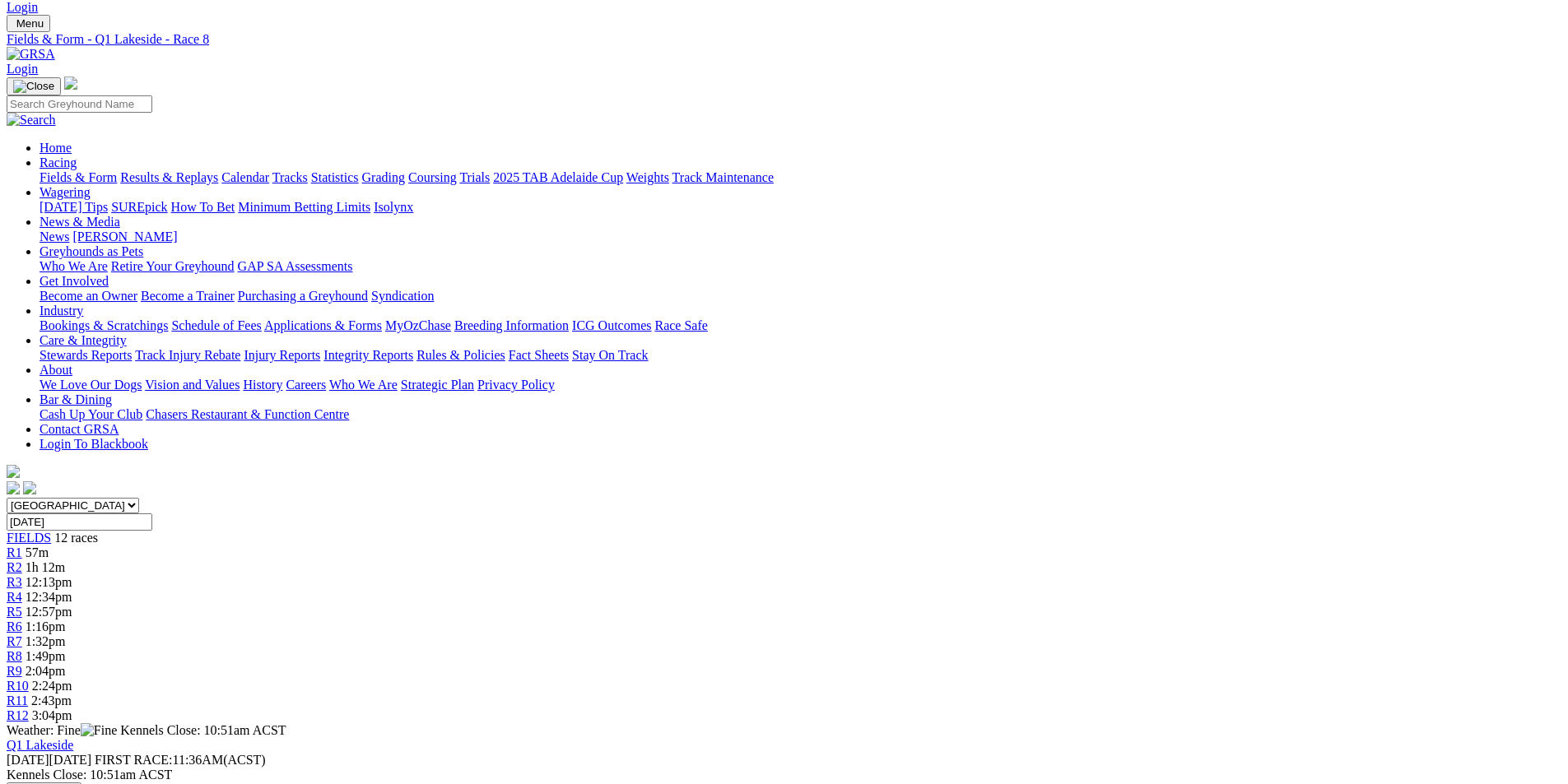
scroll to position [0, 0]
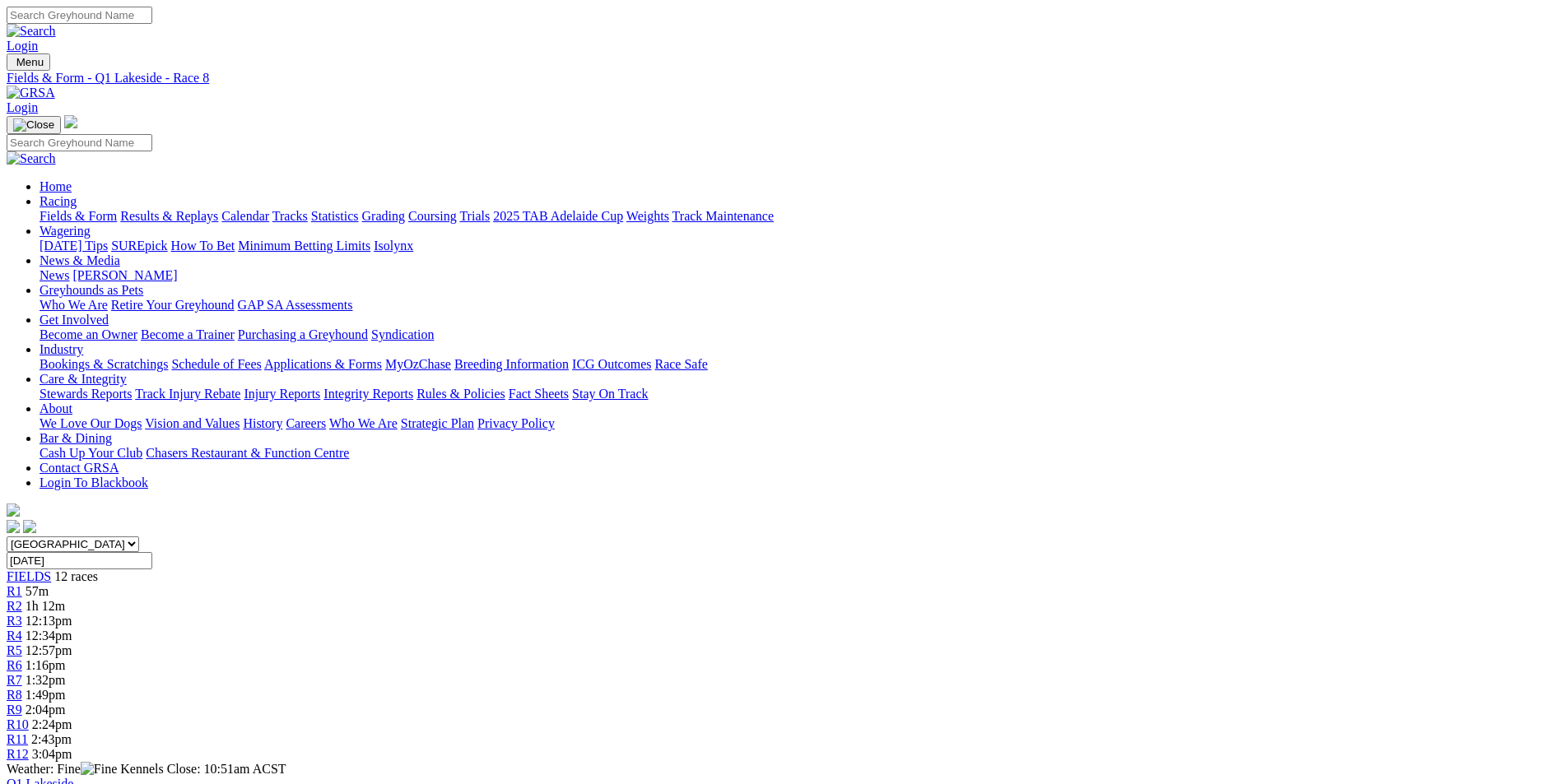
click at [1032, 703] on div "R9 2:04pm" at bounding box center [784, 710] width 1555 height 15
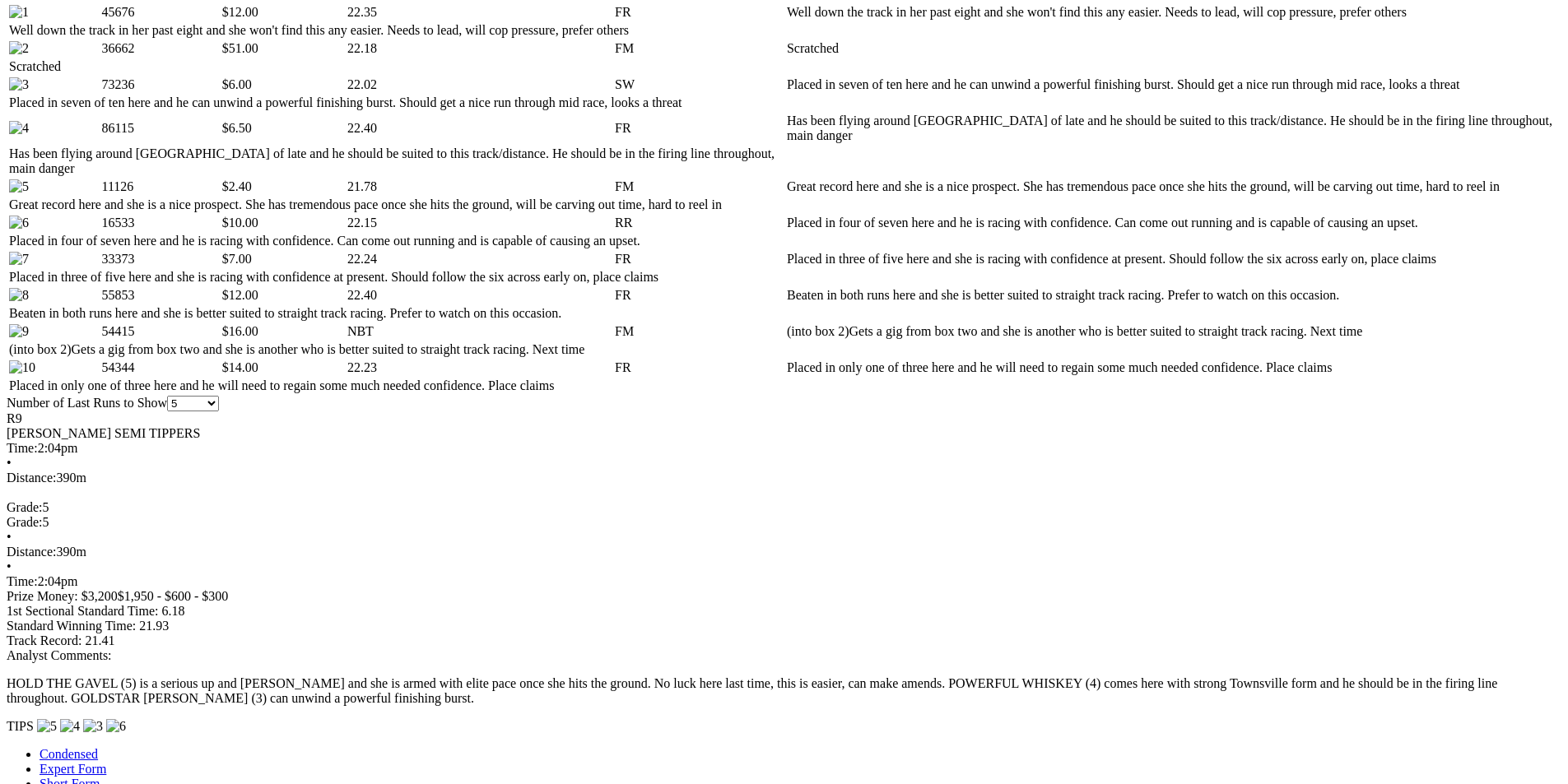
scroll to position [823, 0]
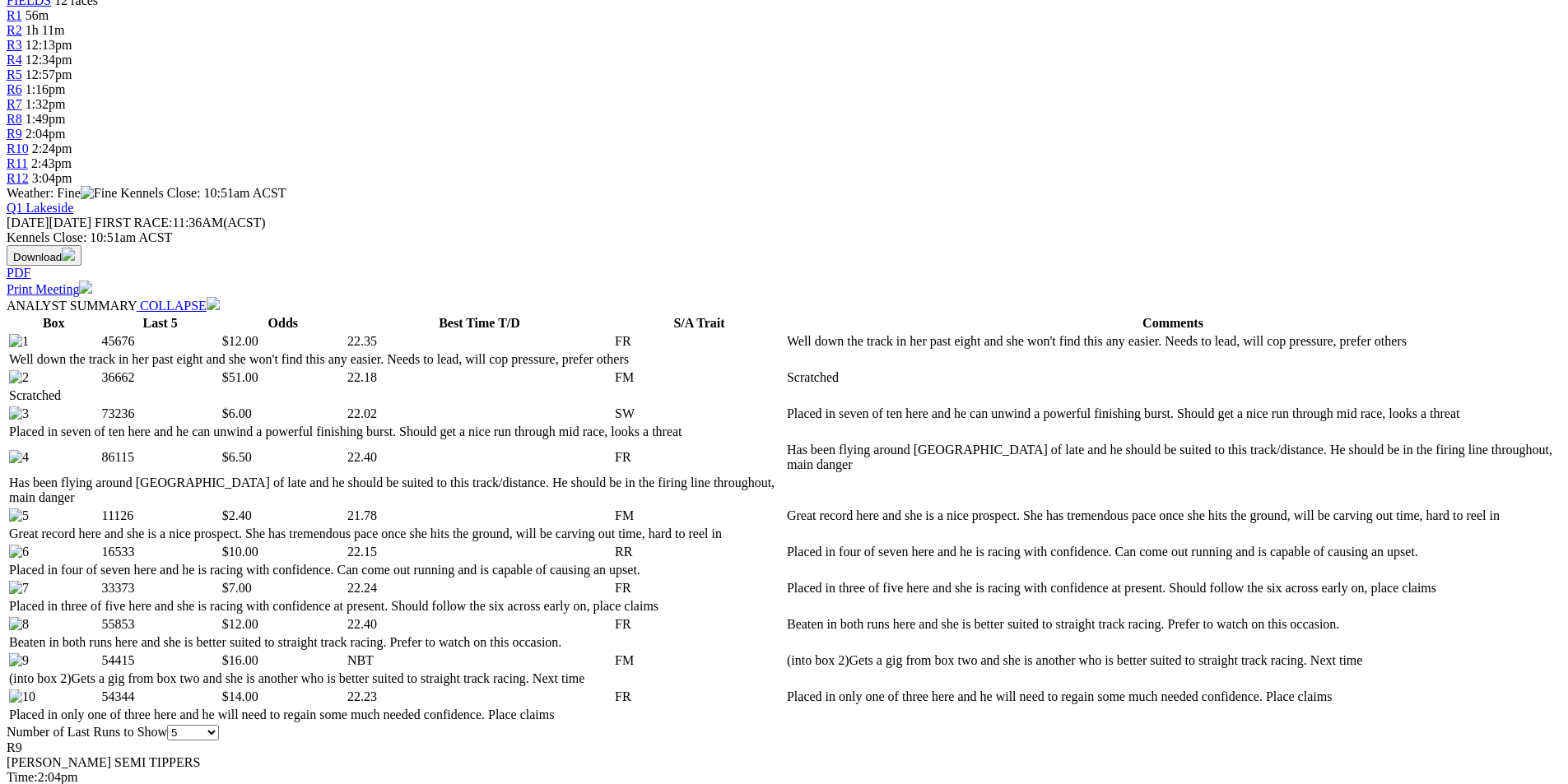
scroll to position [0, 0]
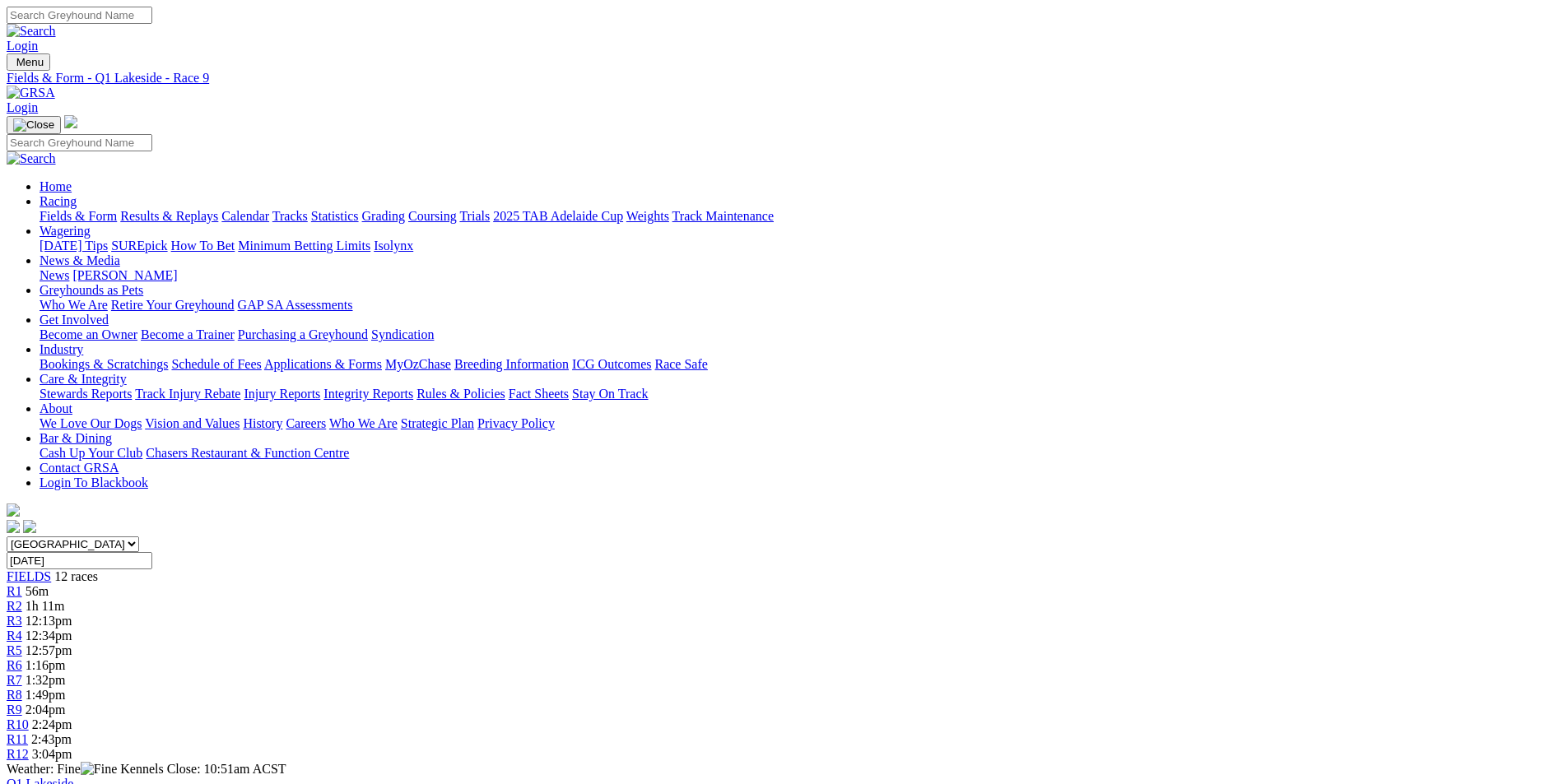
click at [29, 718] on span "R10" at bounding box center [17, 724] width 22 height 14
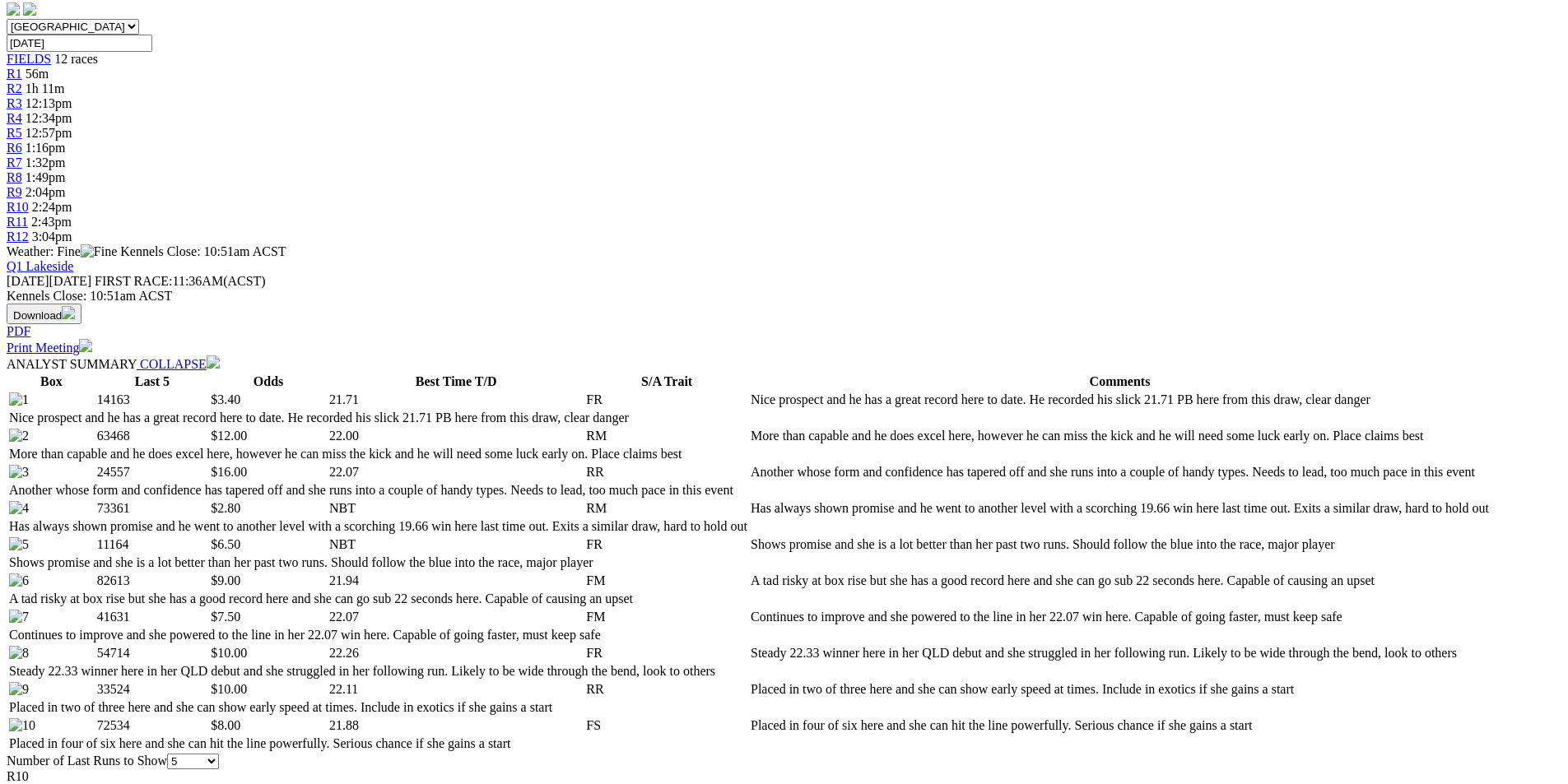
scroll to position [659, 0]
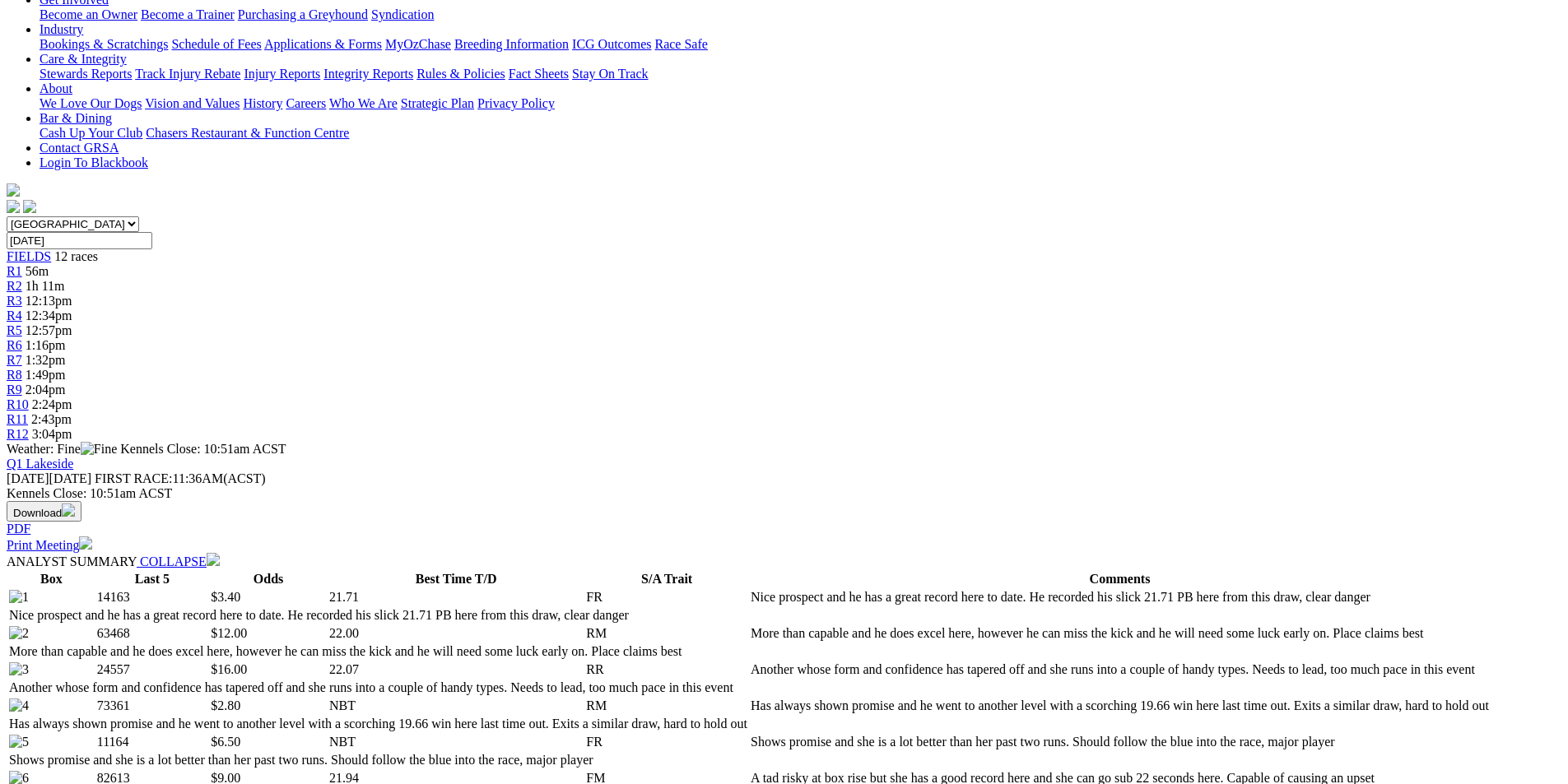
scroll to position [0, 0]
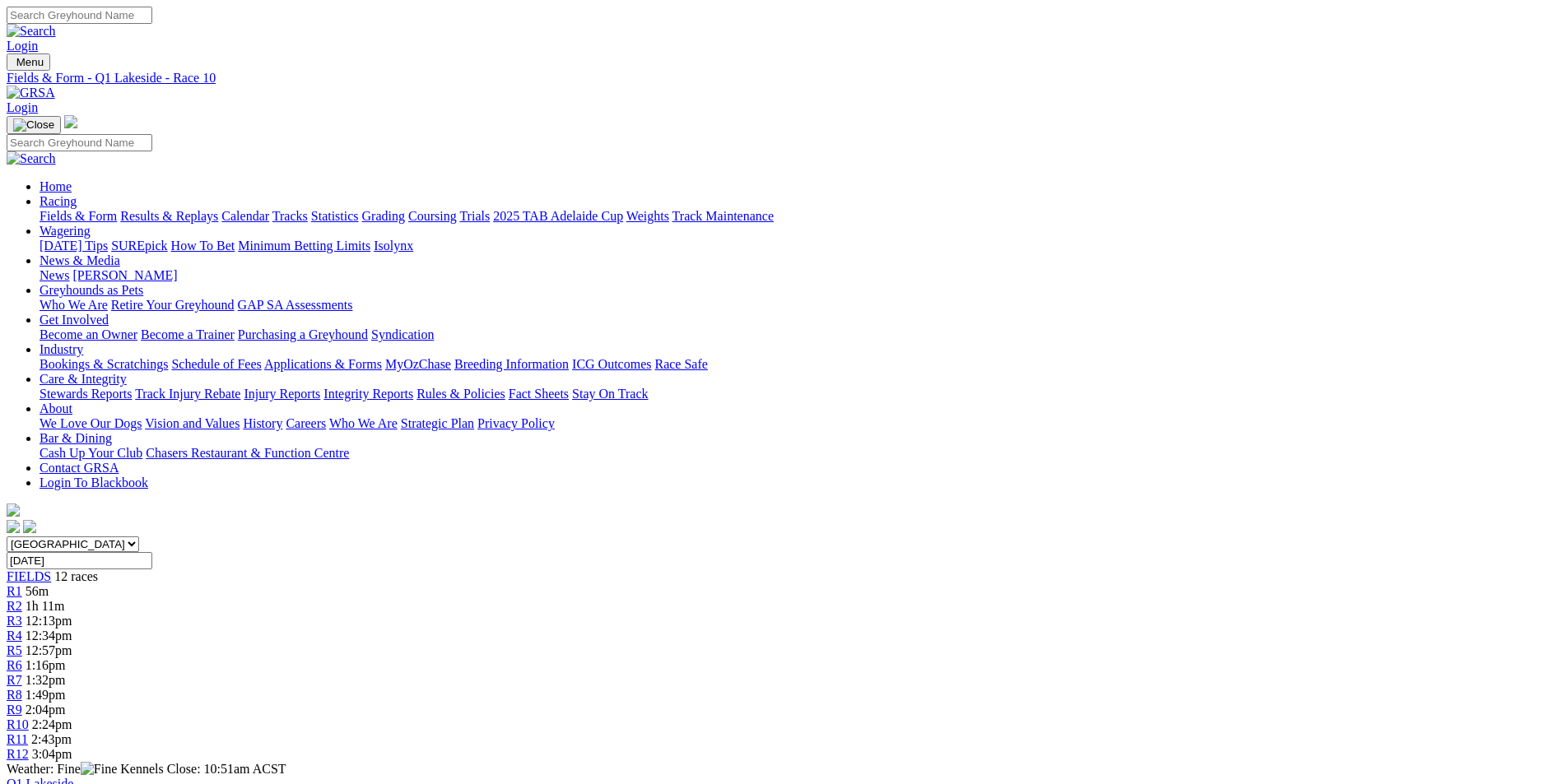
click at [28, 732] on span "R11" at bounding box center [17, 739] width 21 height 14
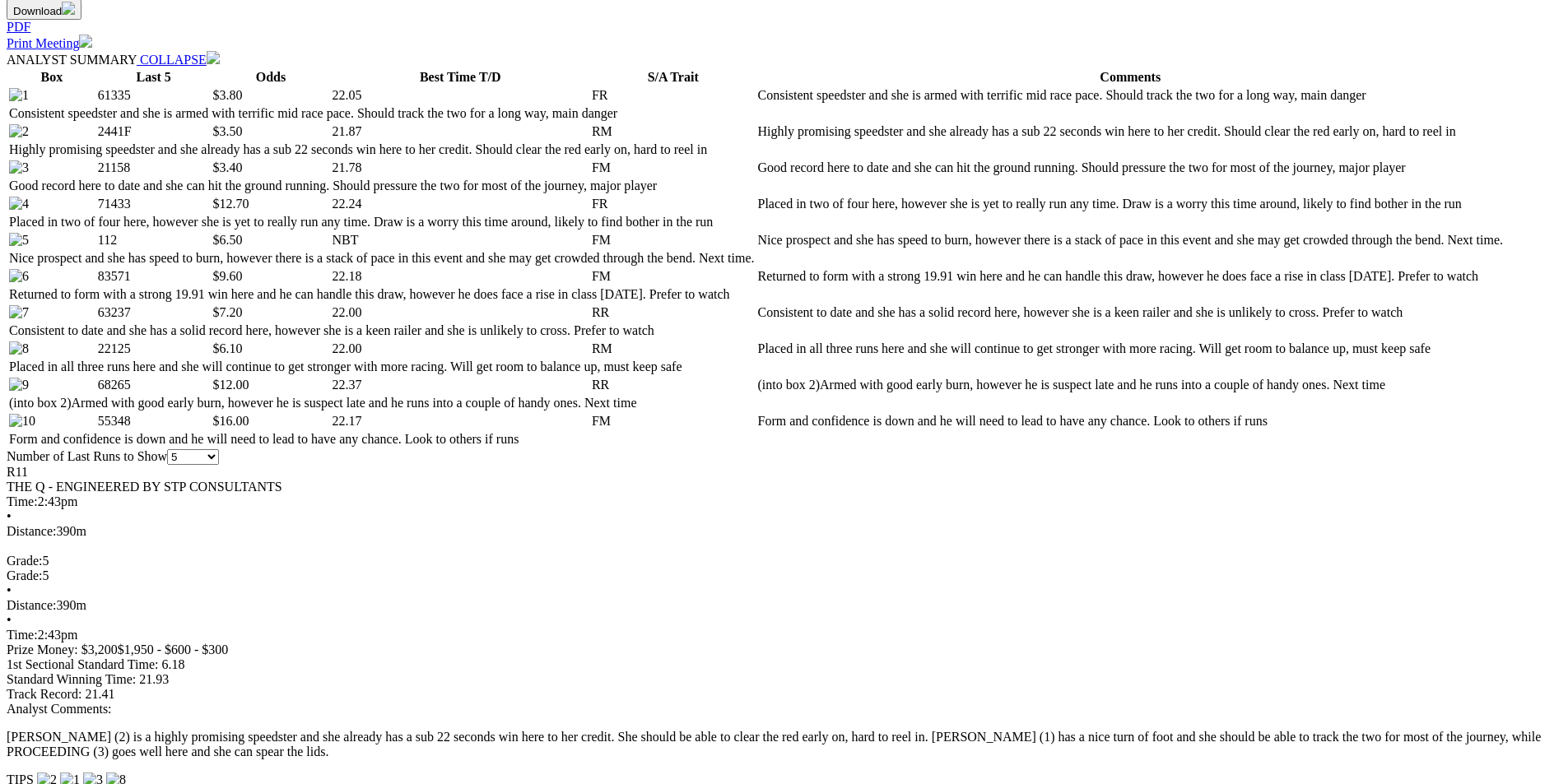
scroll to position [823, 0]
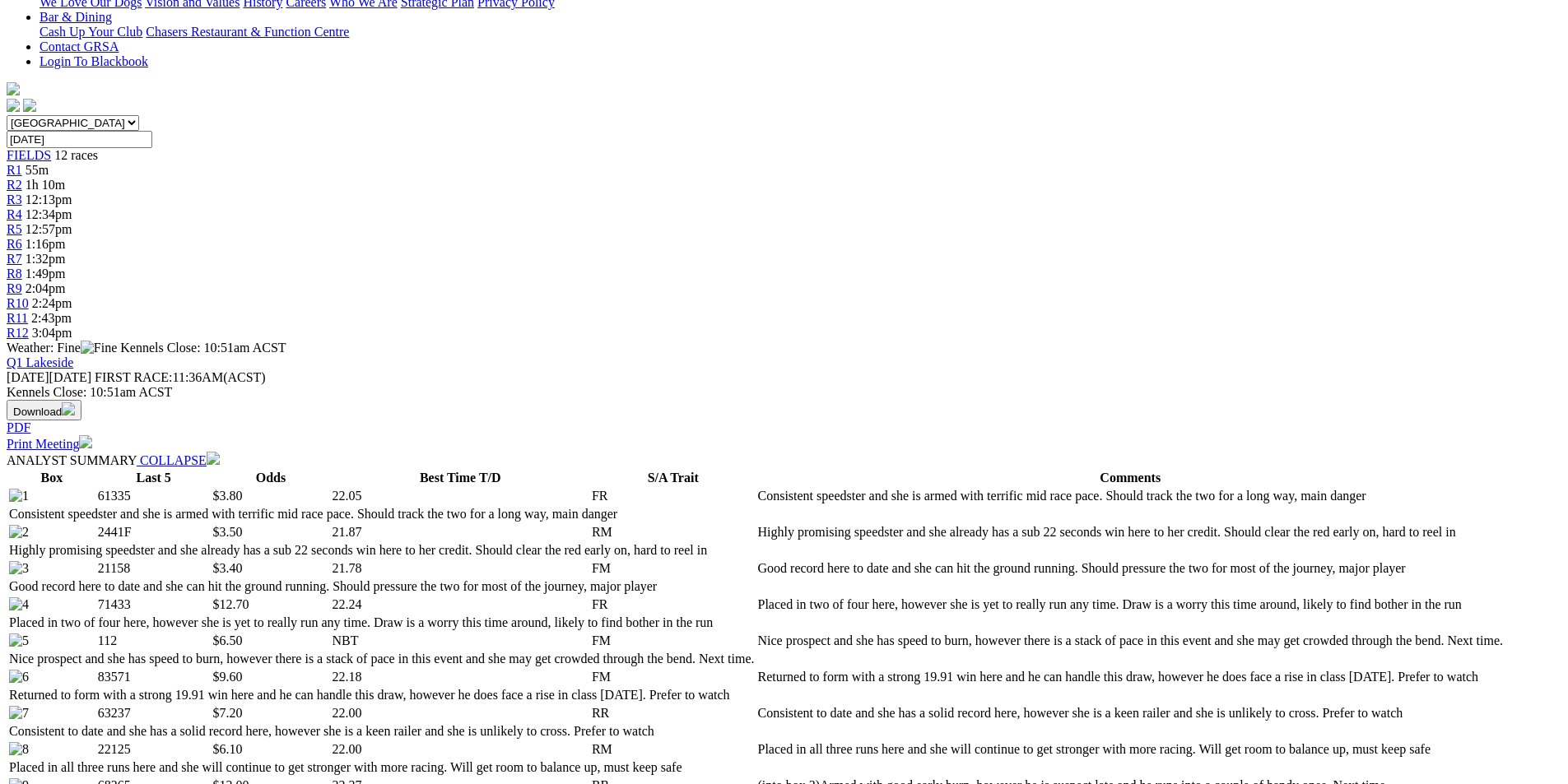
scroll to position [0, 0]
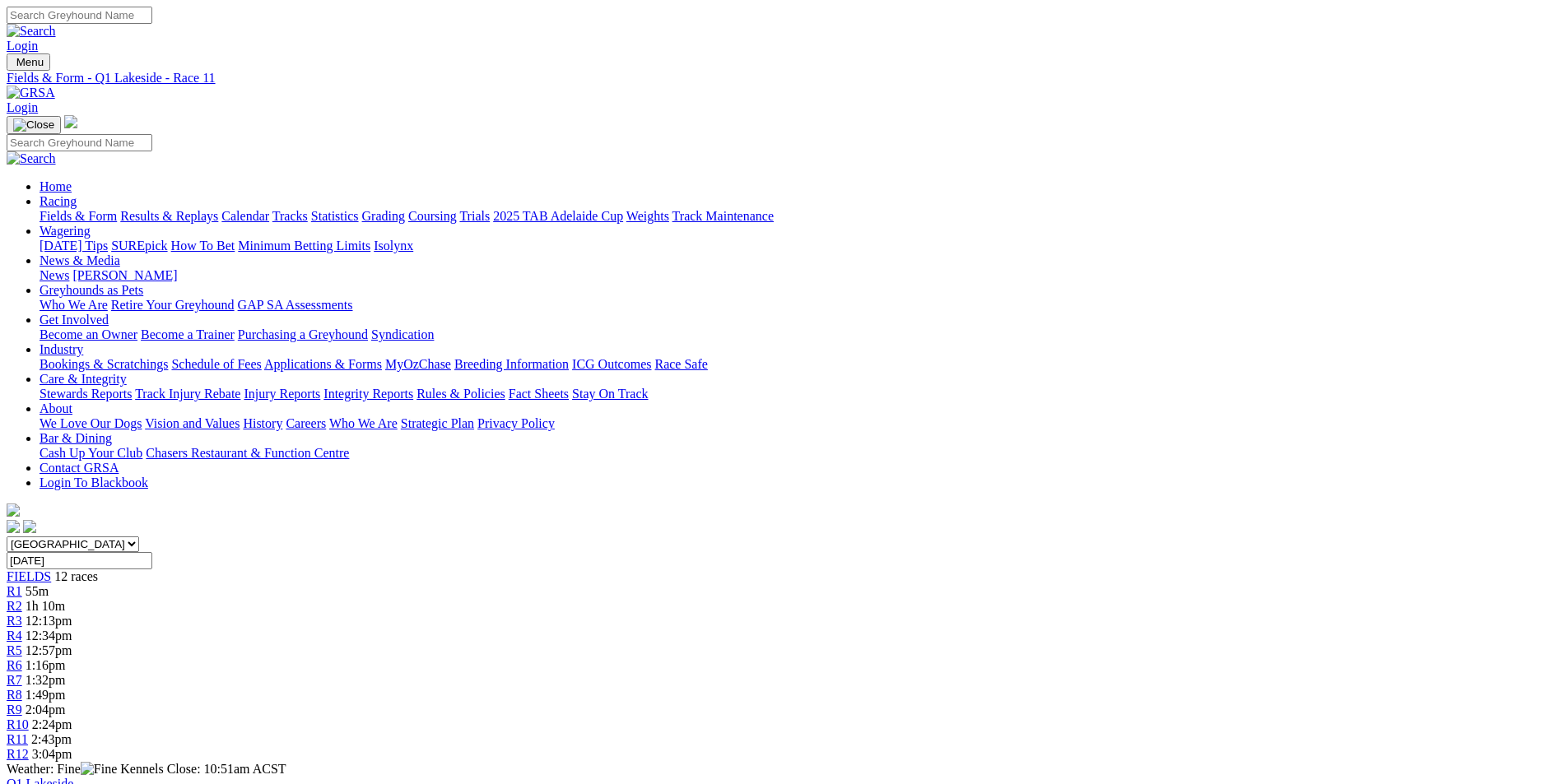
click at [29, 747] on span "R12" at bounding box center [17, 754] width 22 height 14
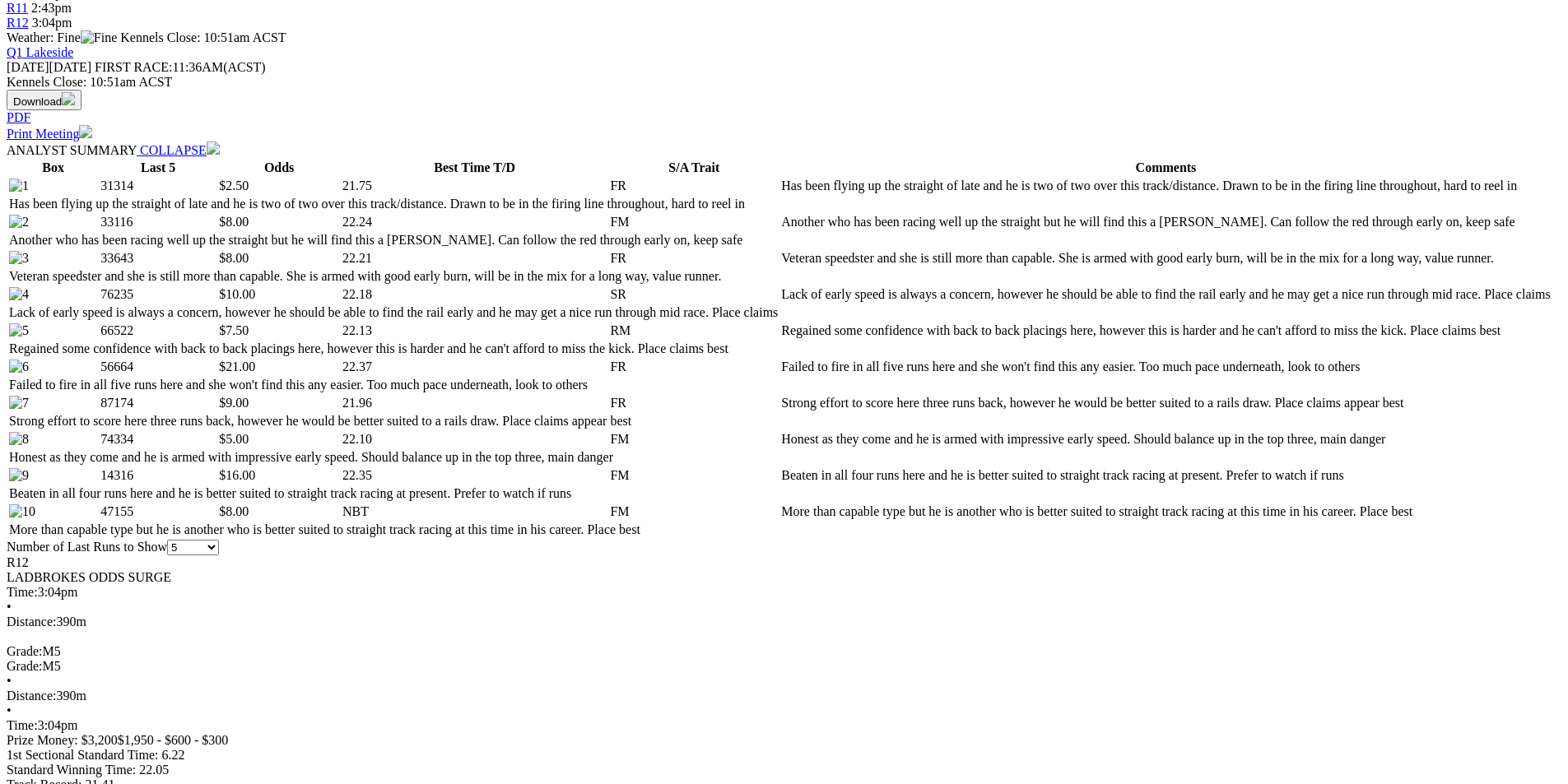
scroll to position [741, 0]
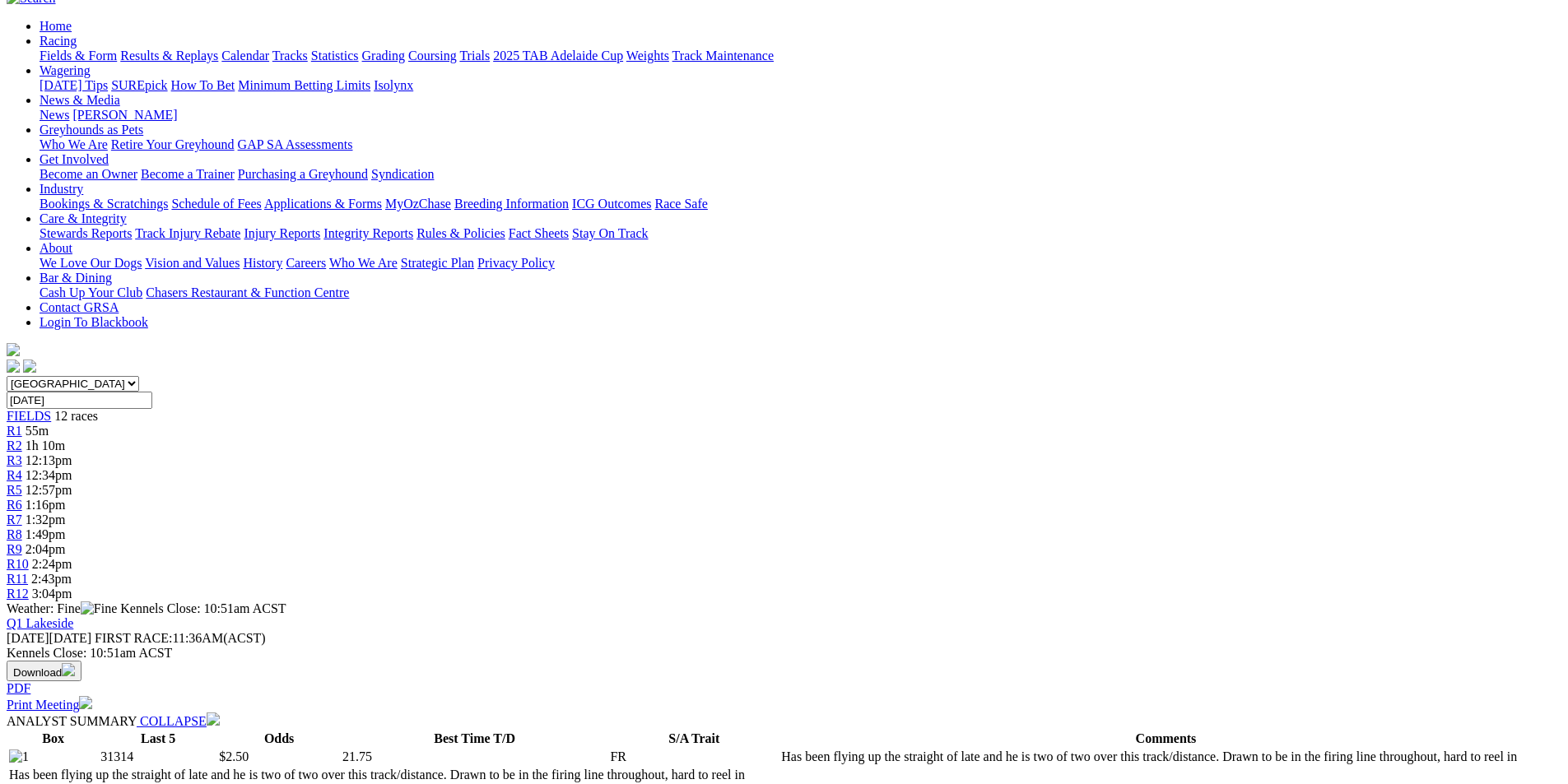
scroll to position [0, 0]
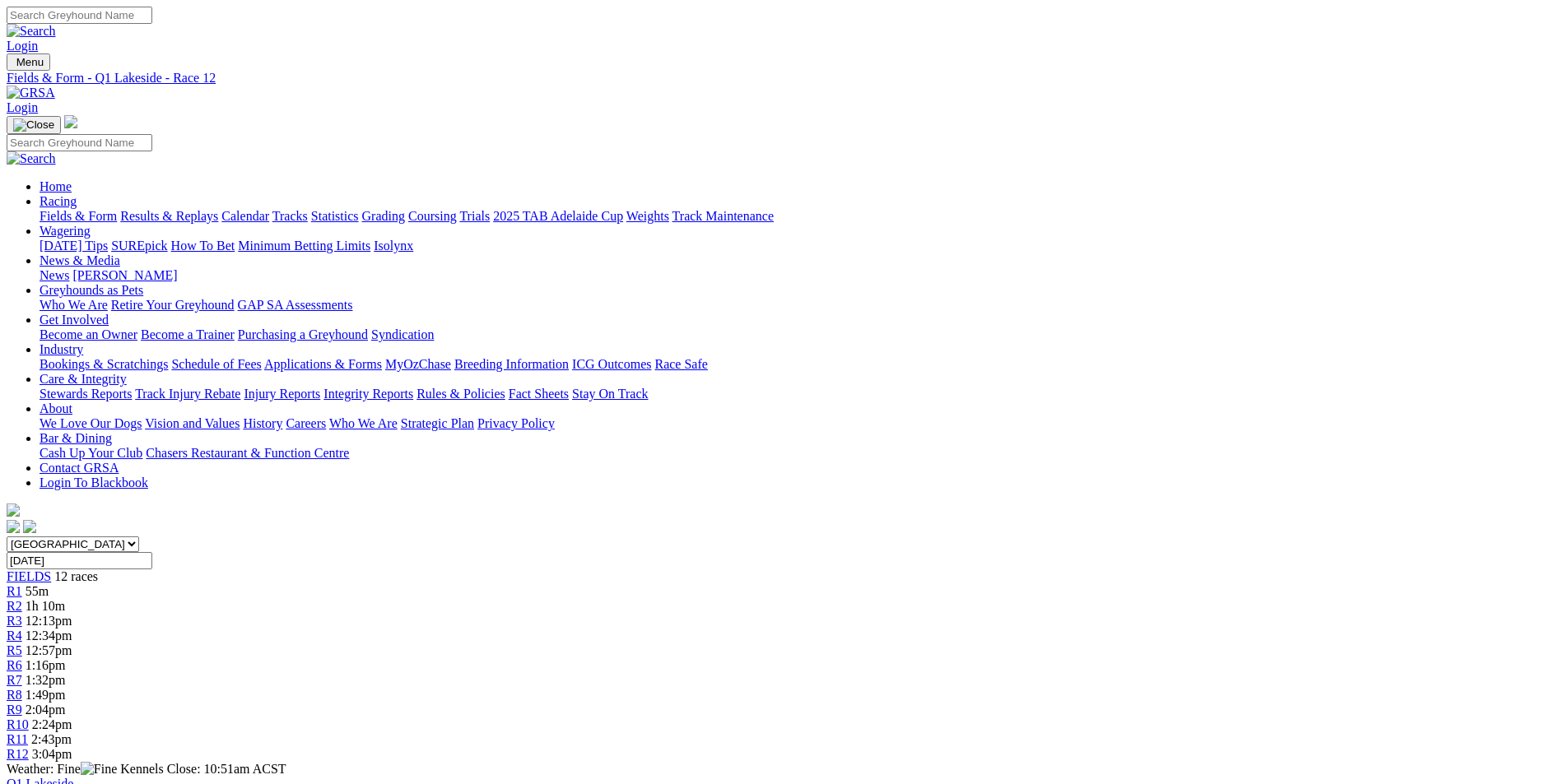
click at [22, 584] on span "R1" at bounding box center [14, 591] width 16 height 14
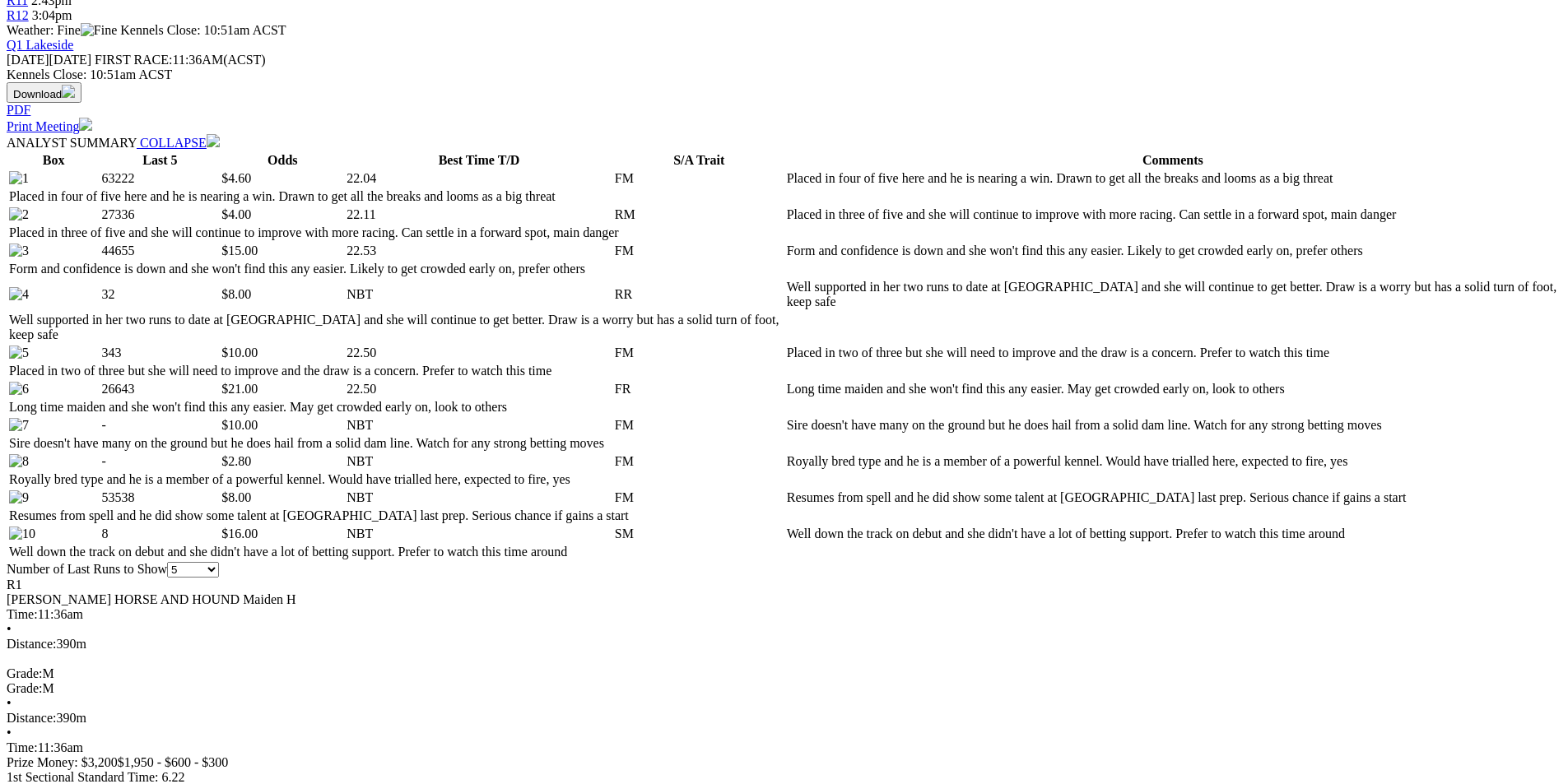
scroll to position [741, 0]
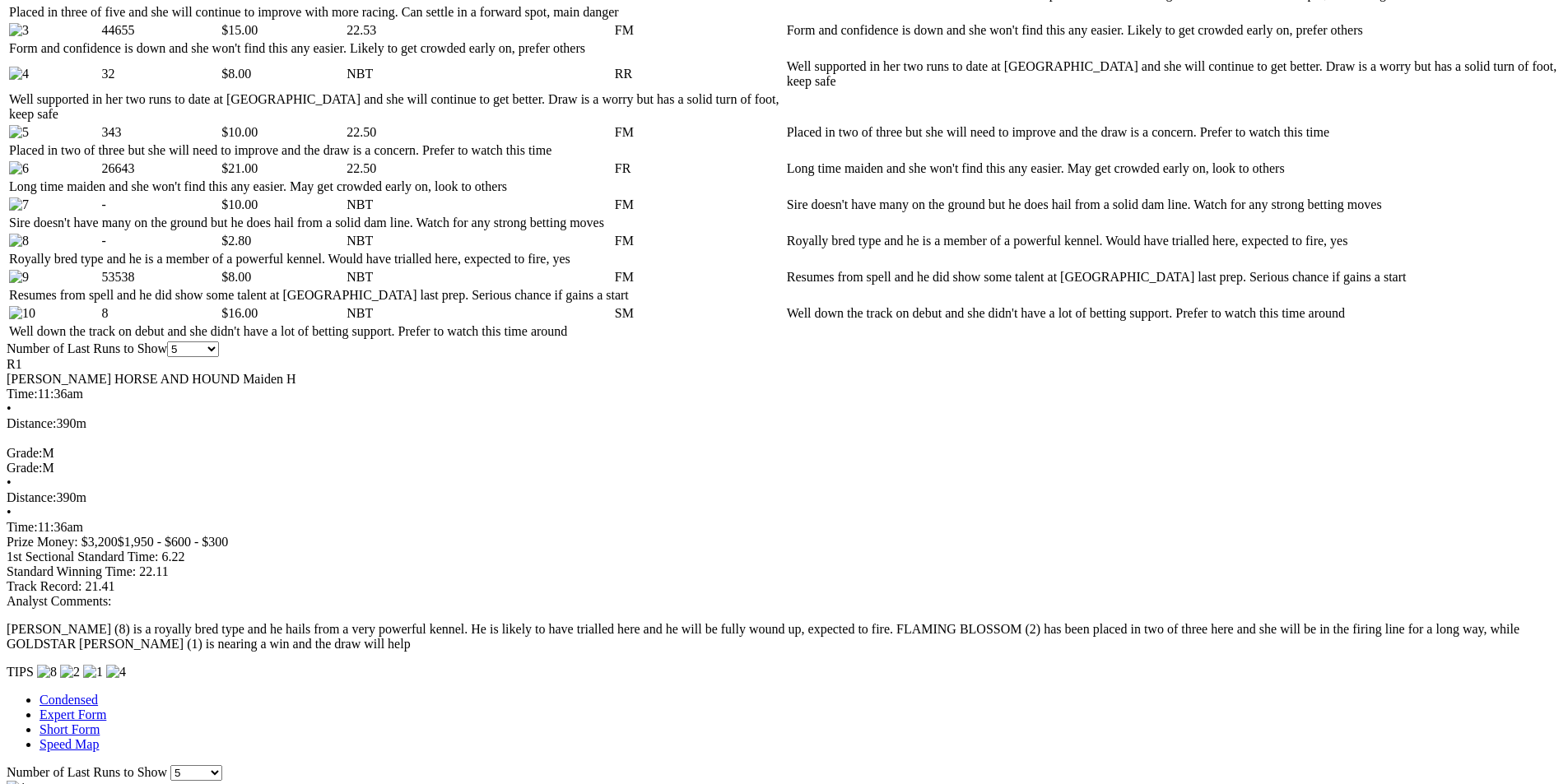
scroll to position [987, 0]
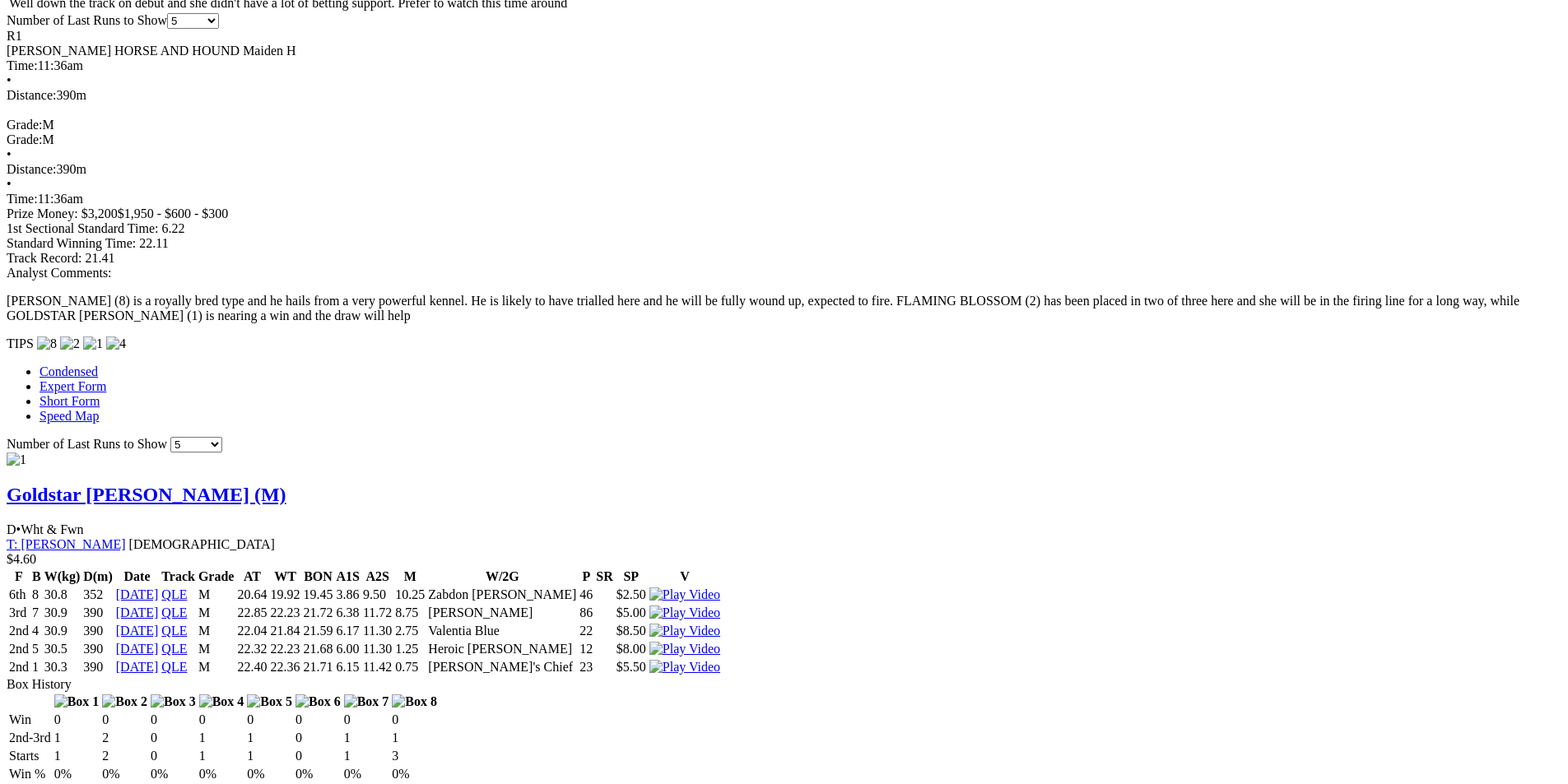
scroll to position [1317, 0]
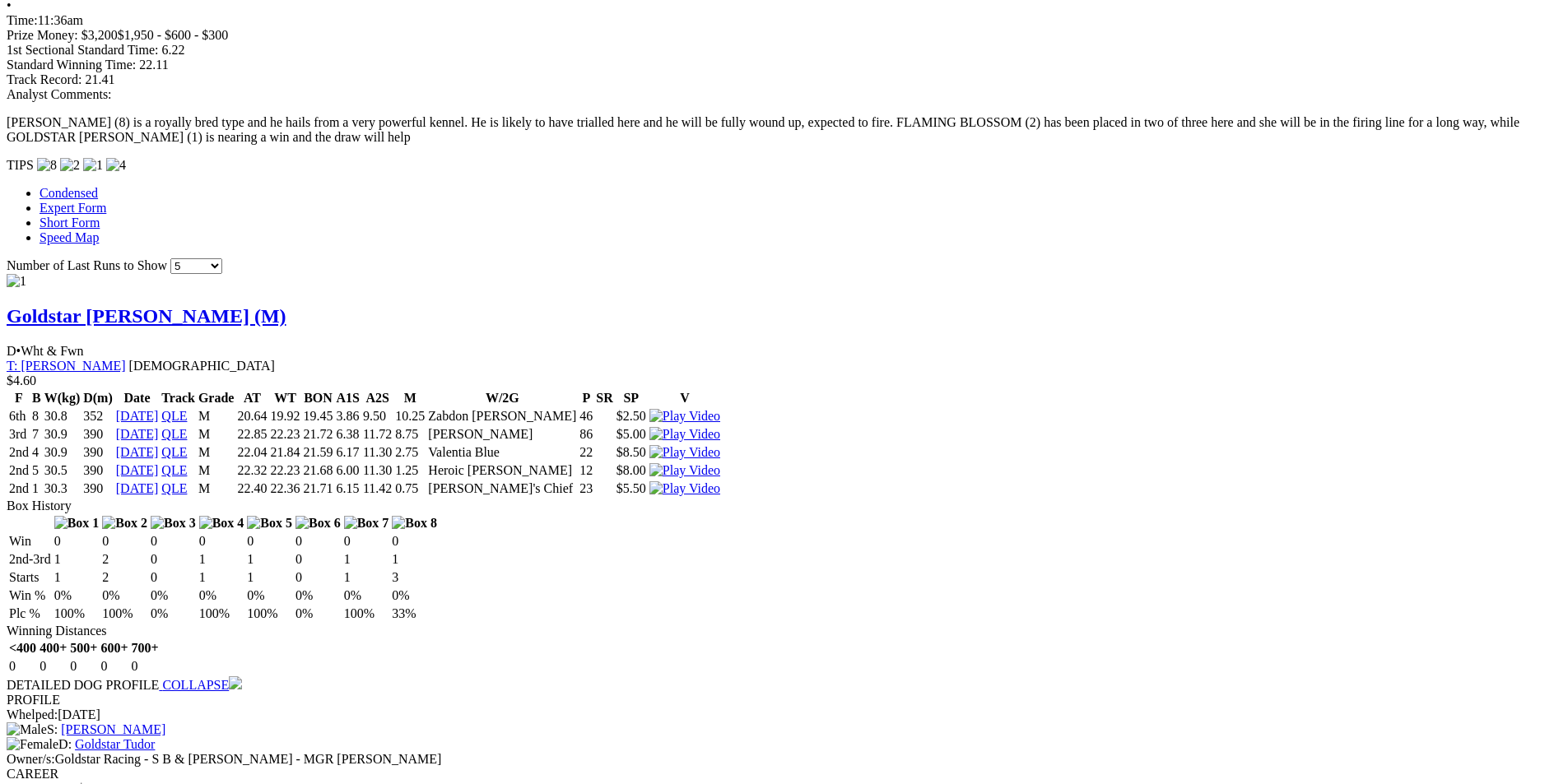
scroll to position [1482, 0]
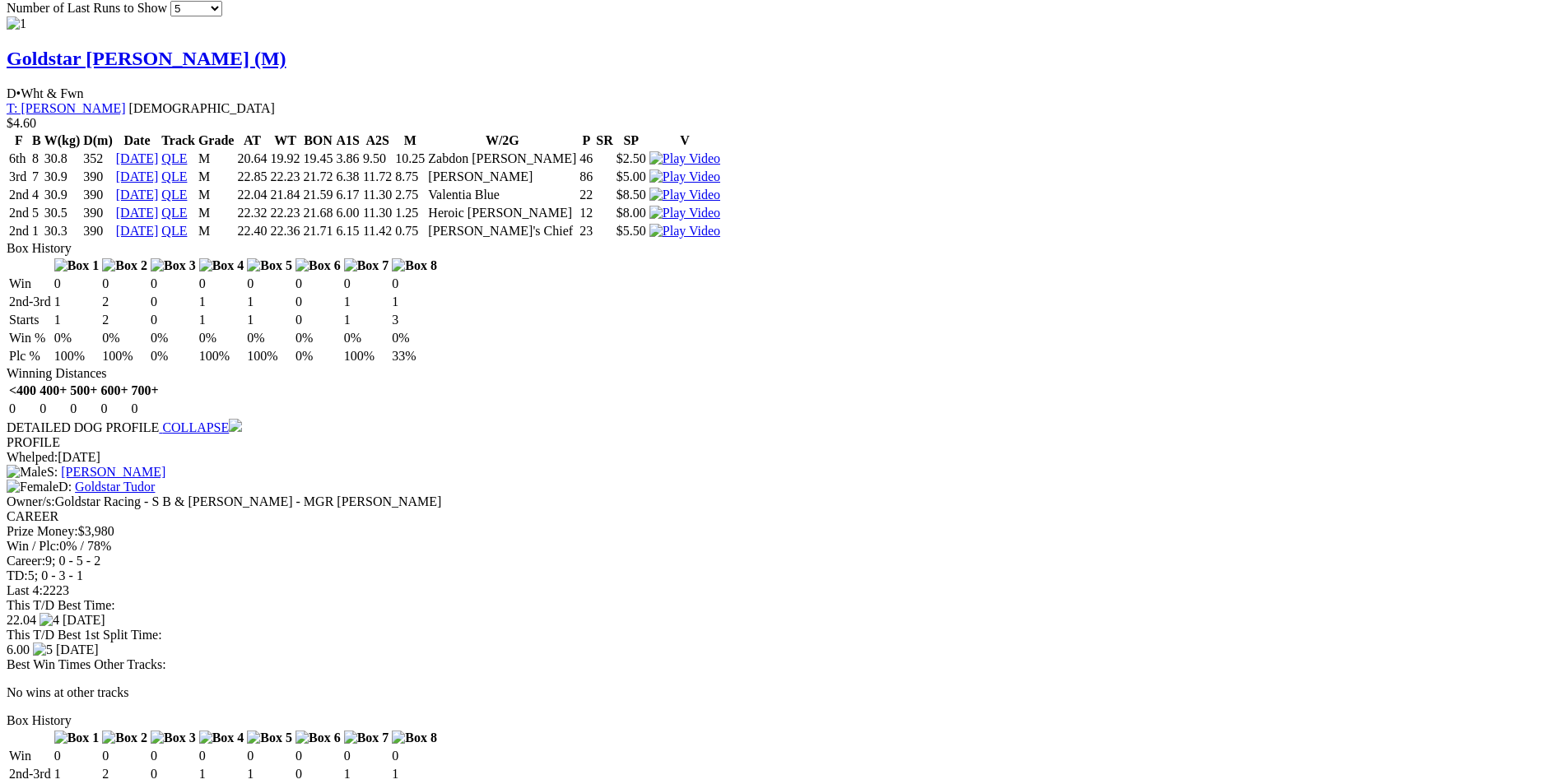
scroll to position [1728, 0]
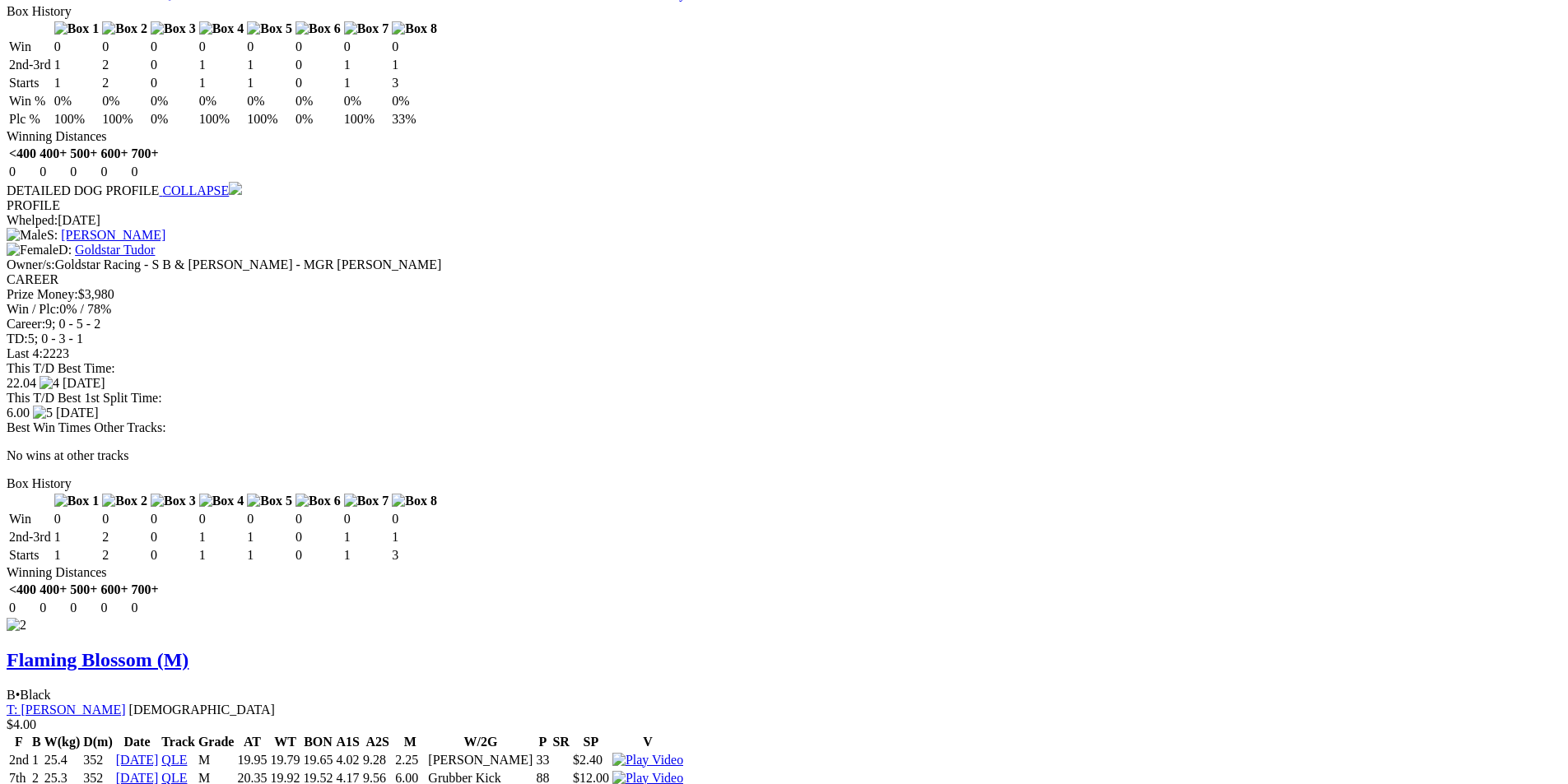
scroll to position [1976, 0]
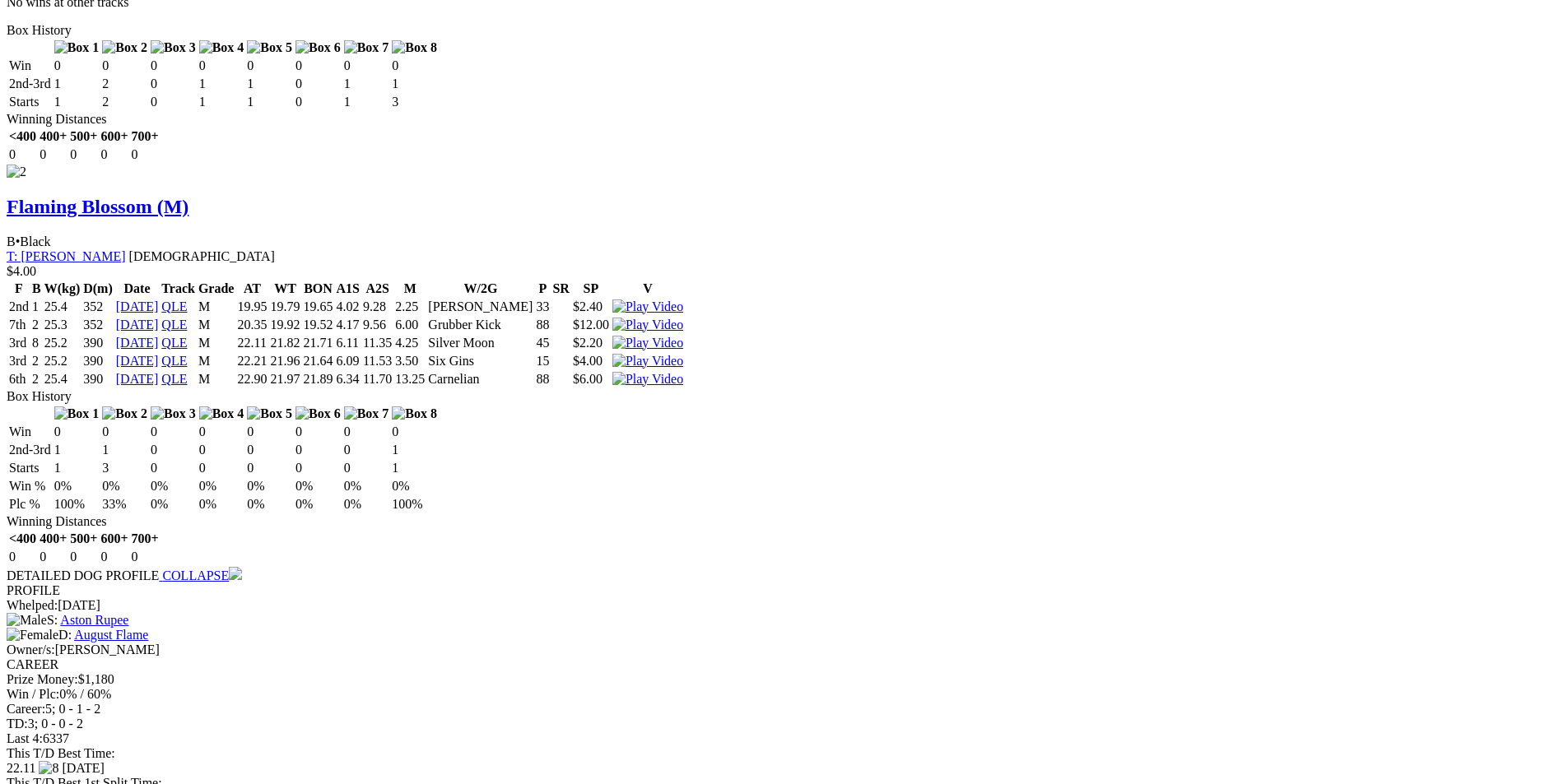
scroll to position [2469, 0]
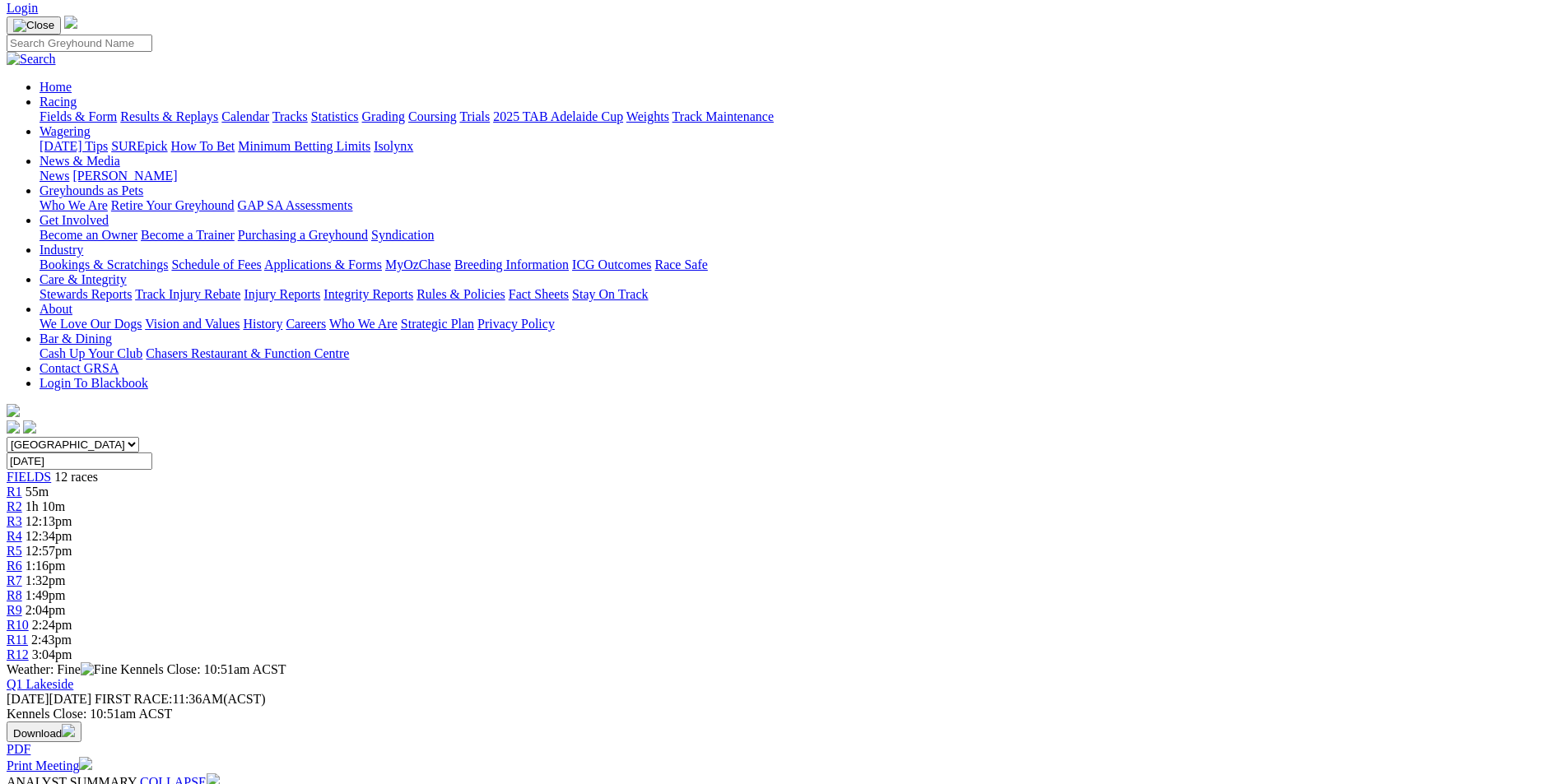
scroll to position [0, 0]
